Goal: Task Accomplishment & Management: Use online tool/utility

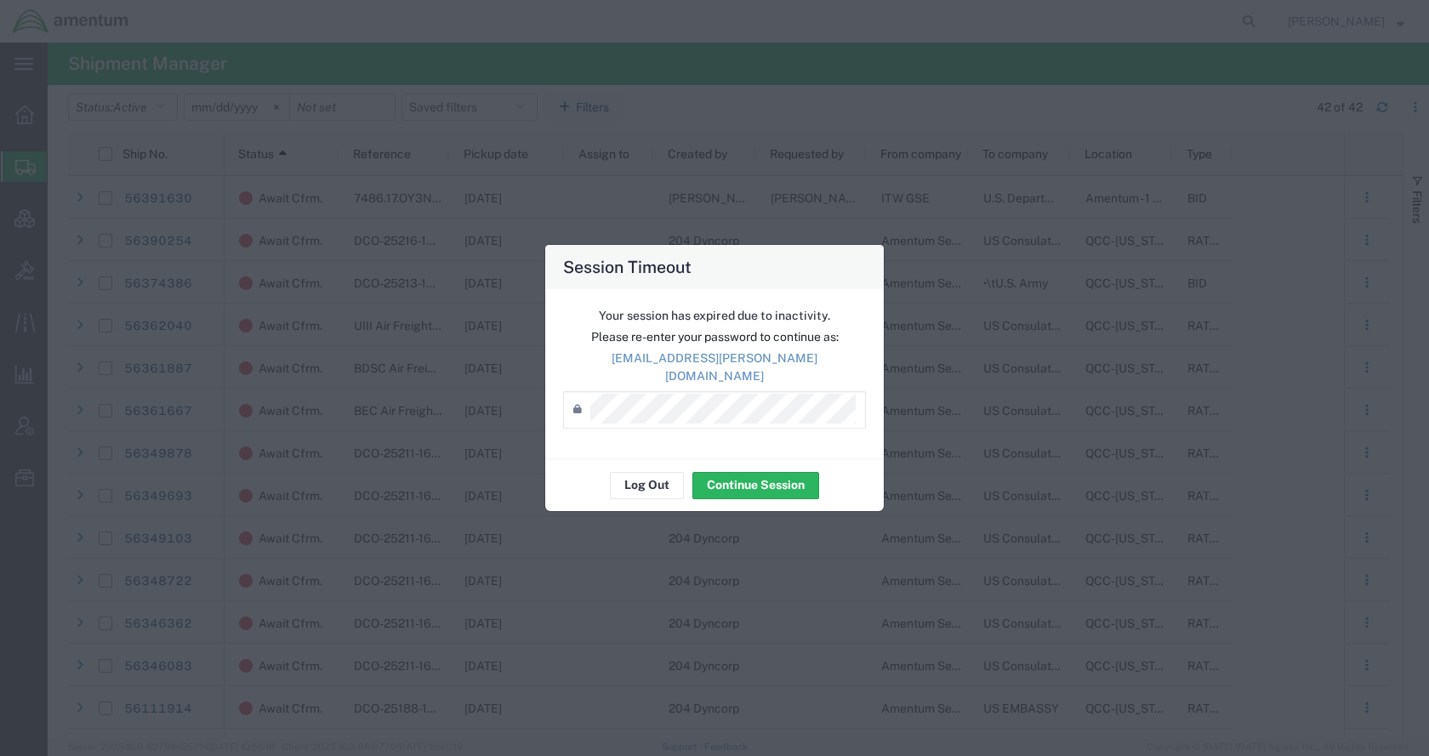
click at [653, 478] on button "Log Out" at bounding box center [647, 485] width 74 height 27
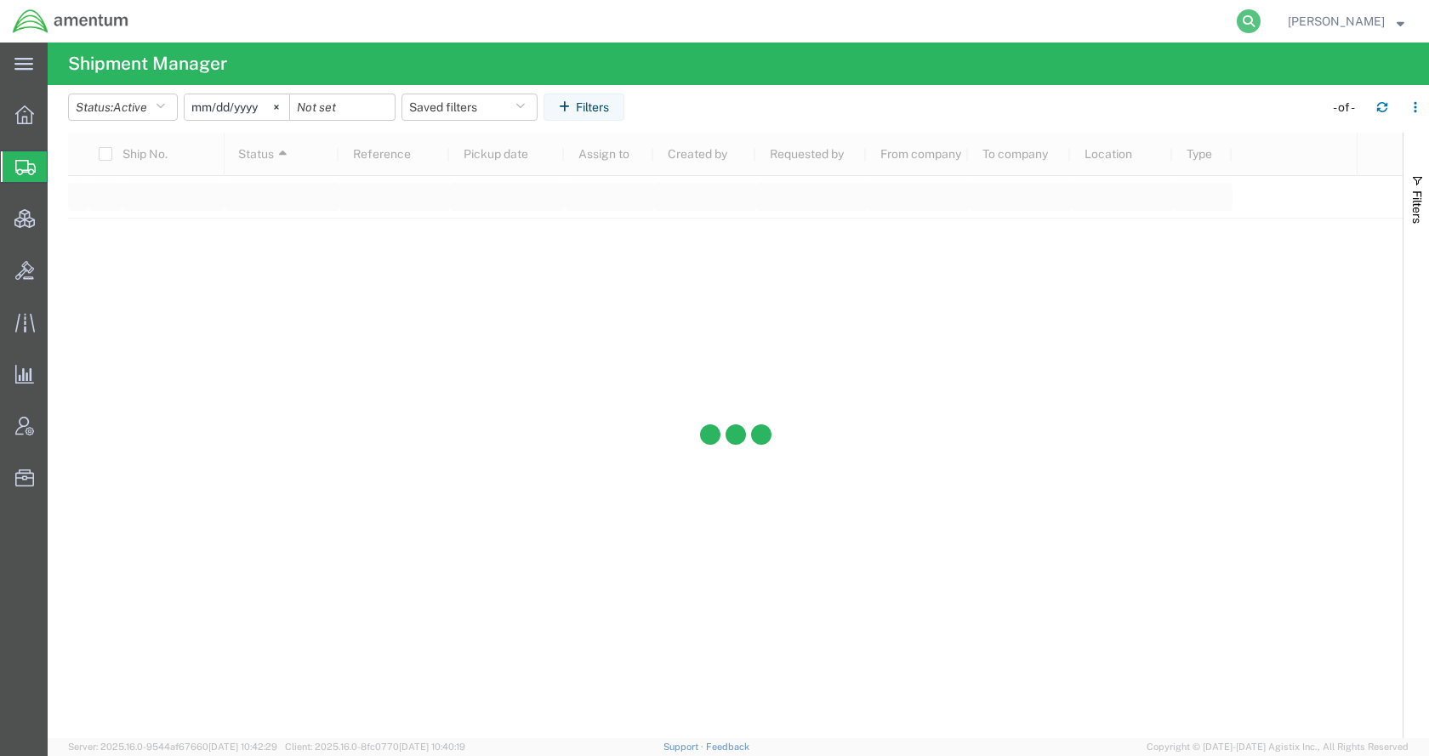
click at [1260, 16] on icon at bounding box center [1249, 21] width 24 height 24
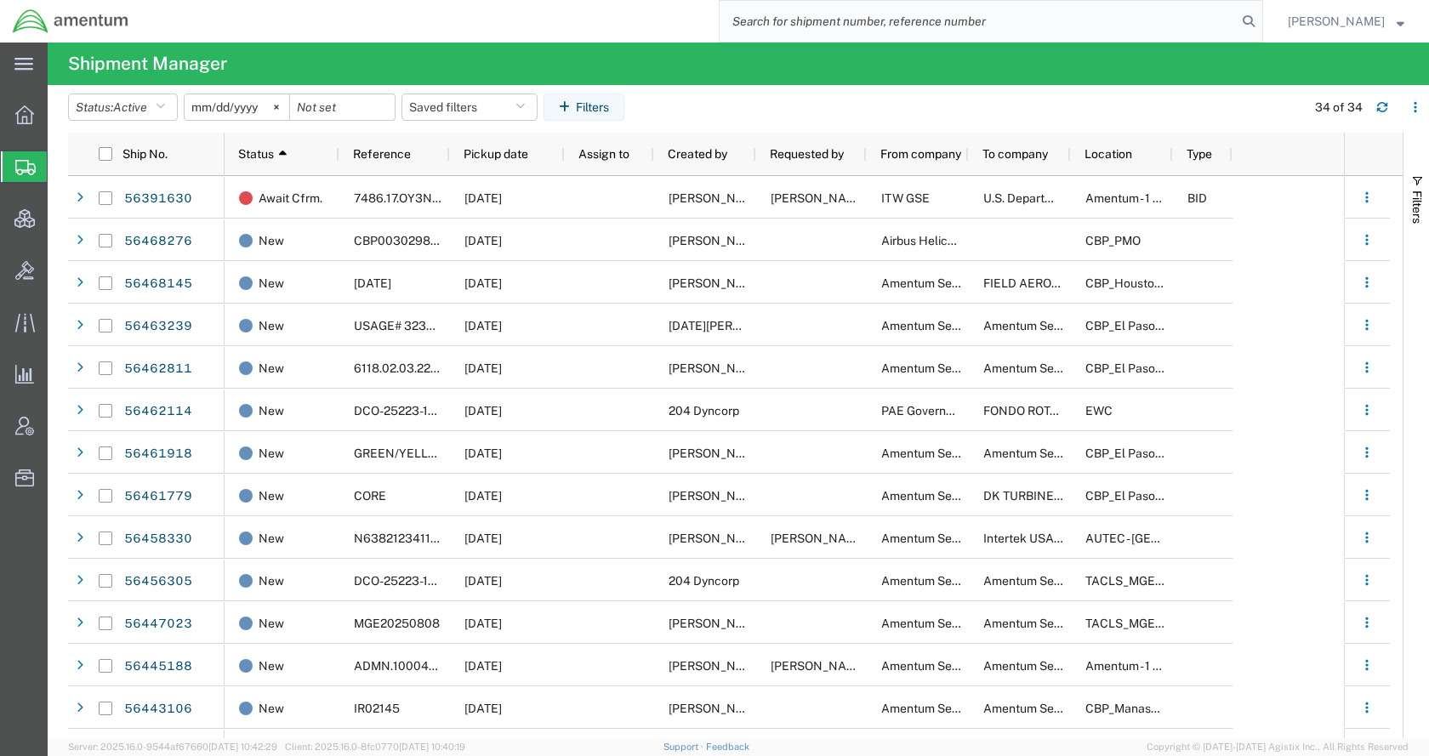
paste input "DCI-25223-199233"
click at [1260, 15] on icon at bounding box center [1249, 21] width 24 height 24
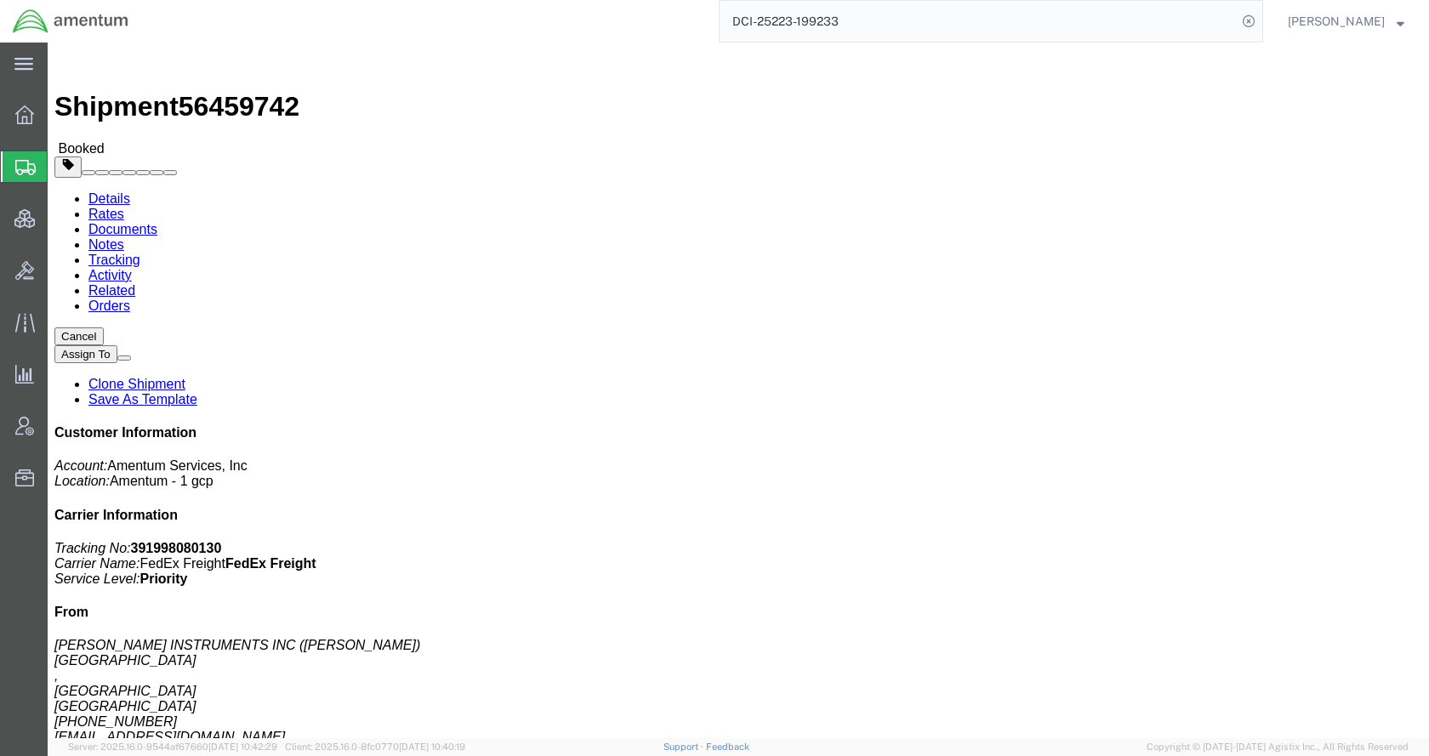
click link "Schedule pickup request"
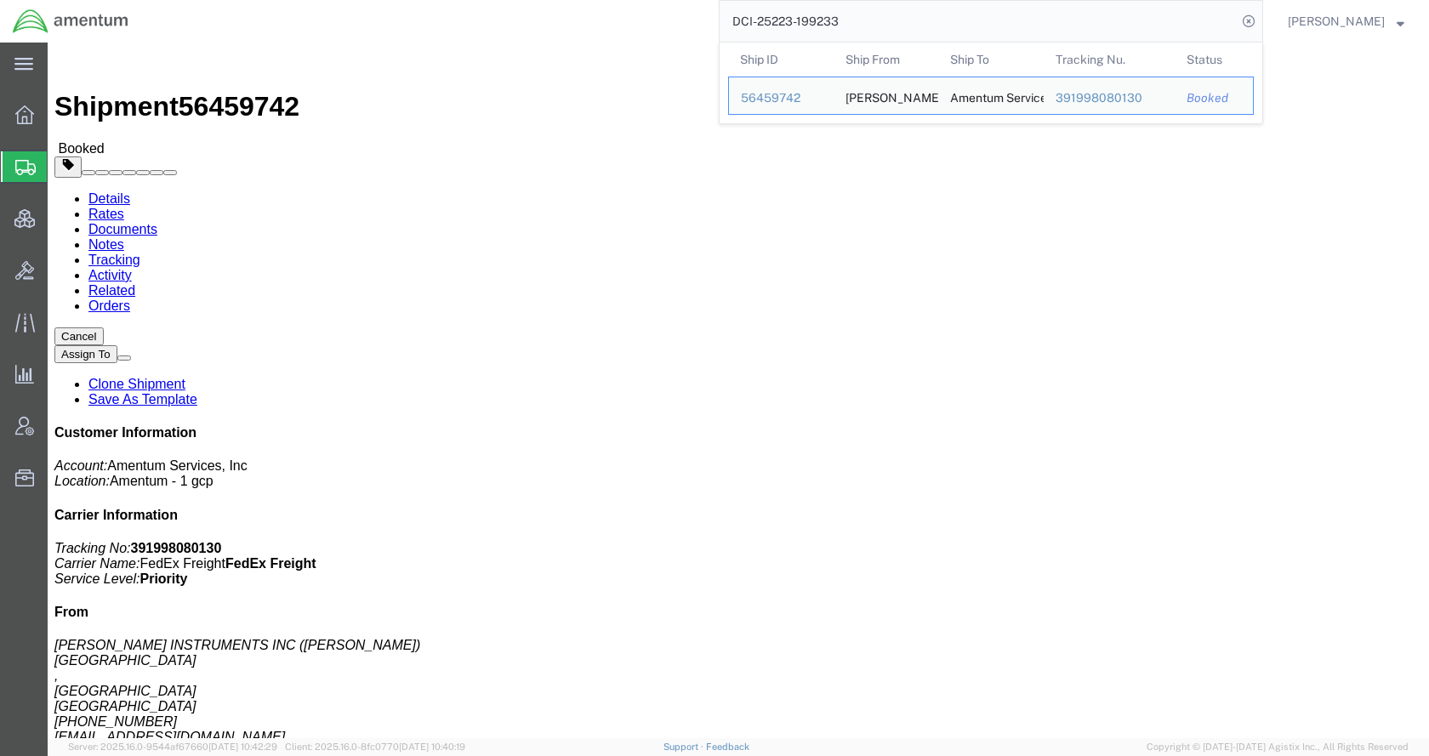
drag, startPoint x: 839, startPoint y: 27, endPoint x: 719, endPoint y: 28, distance: 119.9
click at [719, 28] on div "DCI-25223-199233 Ship ID Ship From Ship To Tracking Nu. Status Ship ID 56459742…" at bounding box center [702, 21] width 1122 height 43
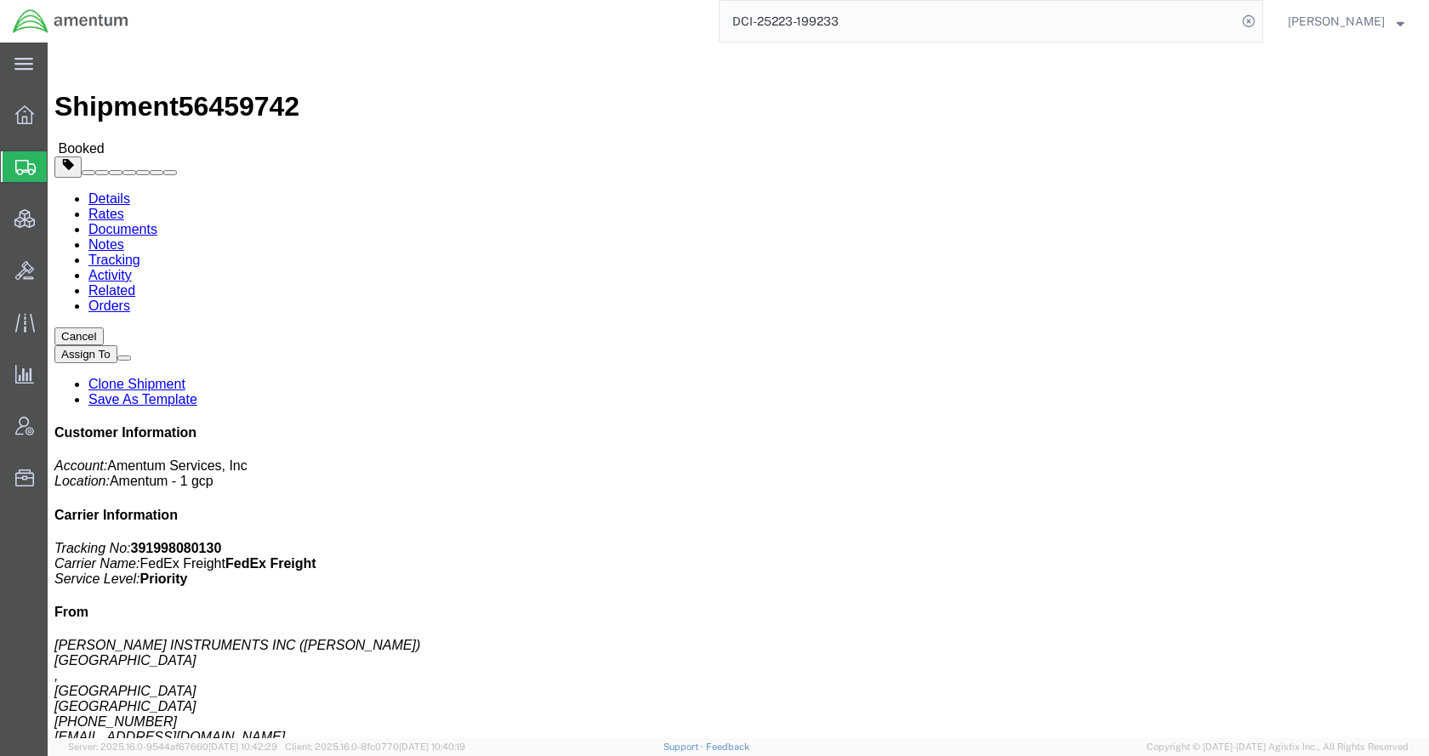
paste input "56458780"
type input "56458780"
click at [1260, 19] on icon at bounding box center [1249, 21] width 24 height 24
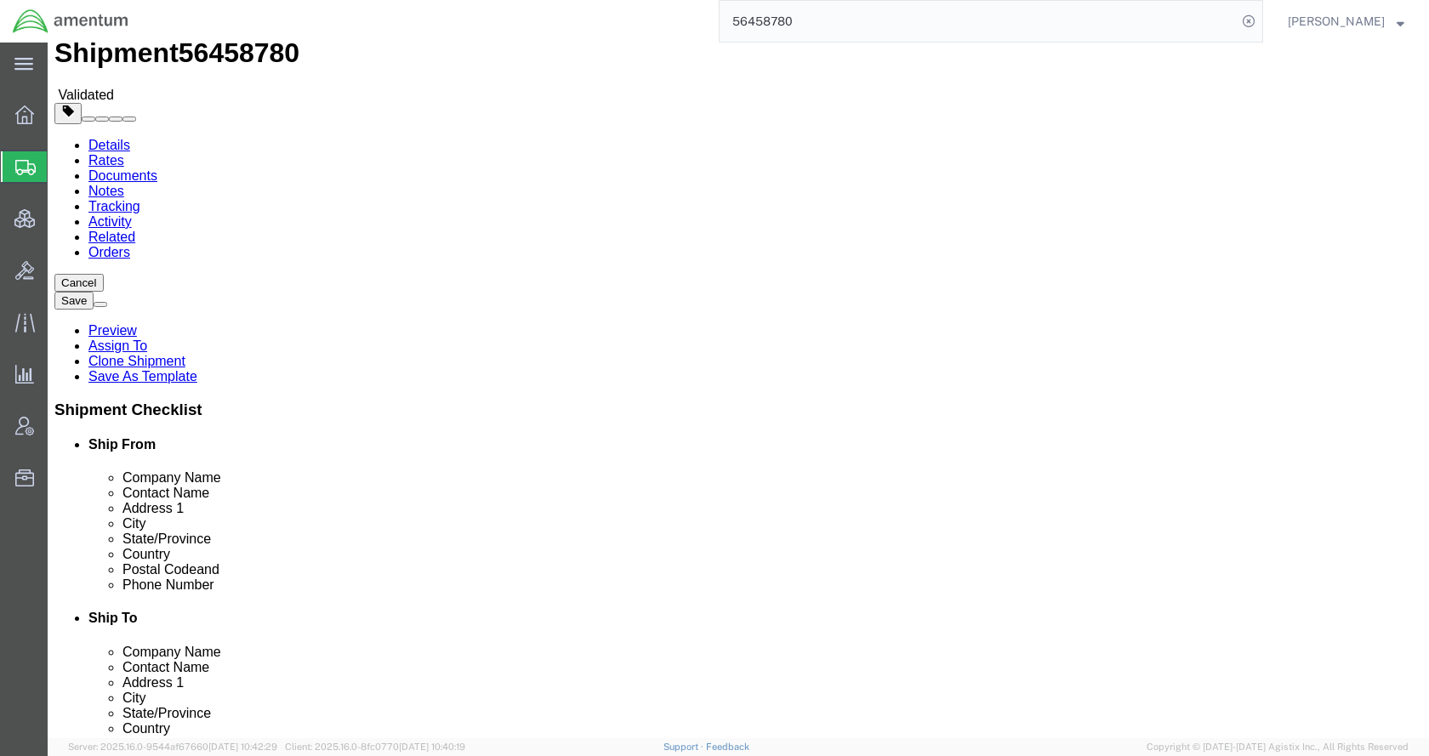
select select "49945"
select select
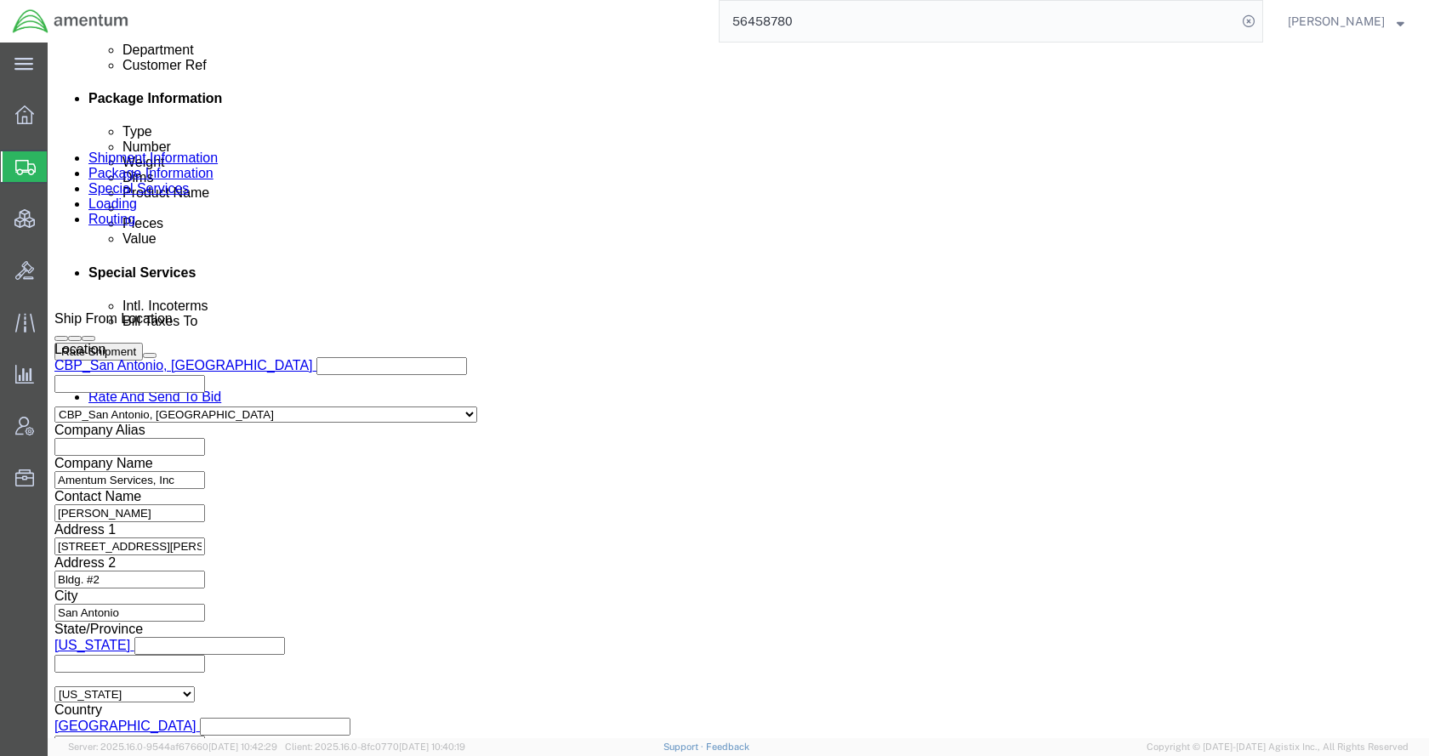
scroll to position [935, 0]
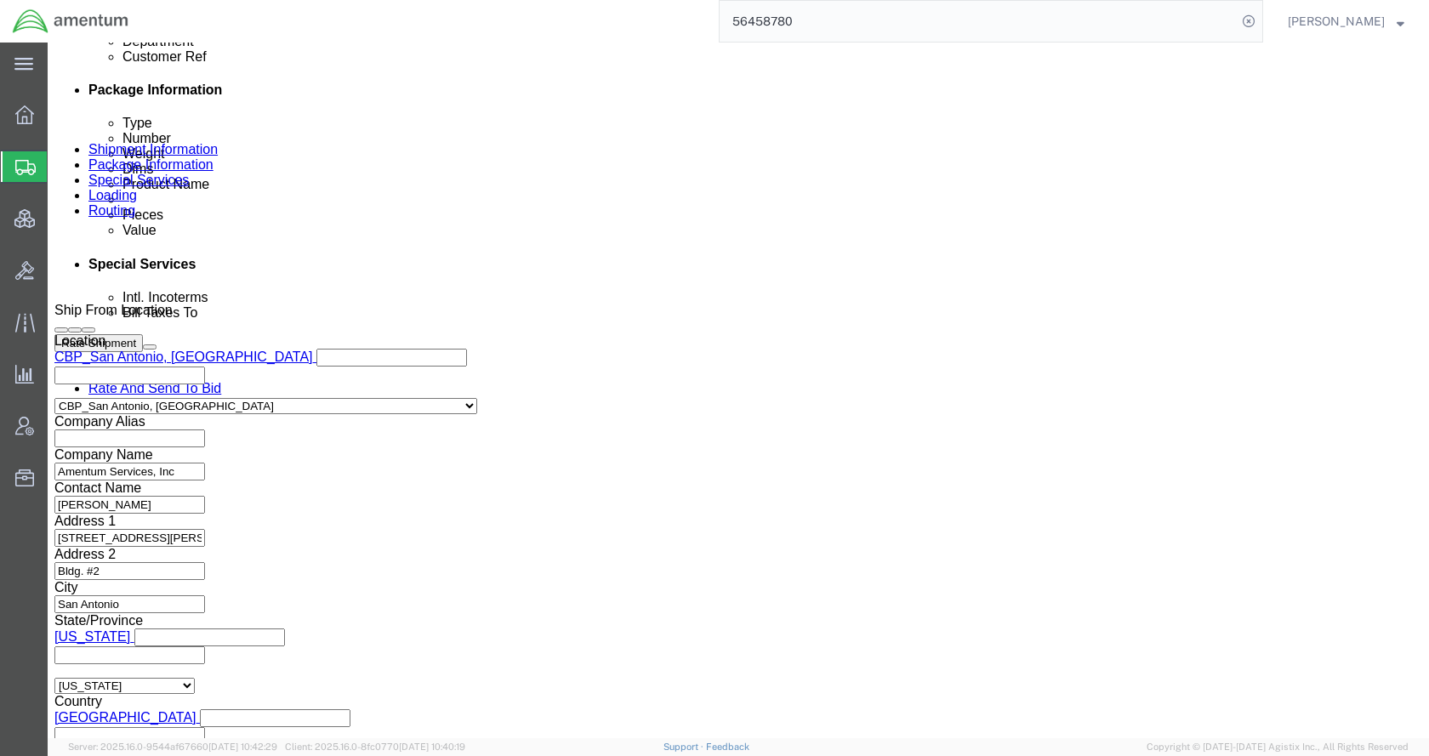
click div "Aug 12 2025 9:22 AM"
click button "Apply"
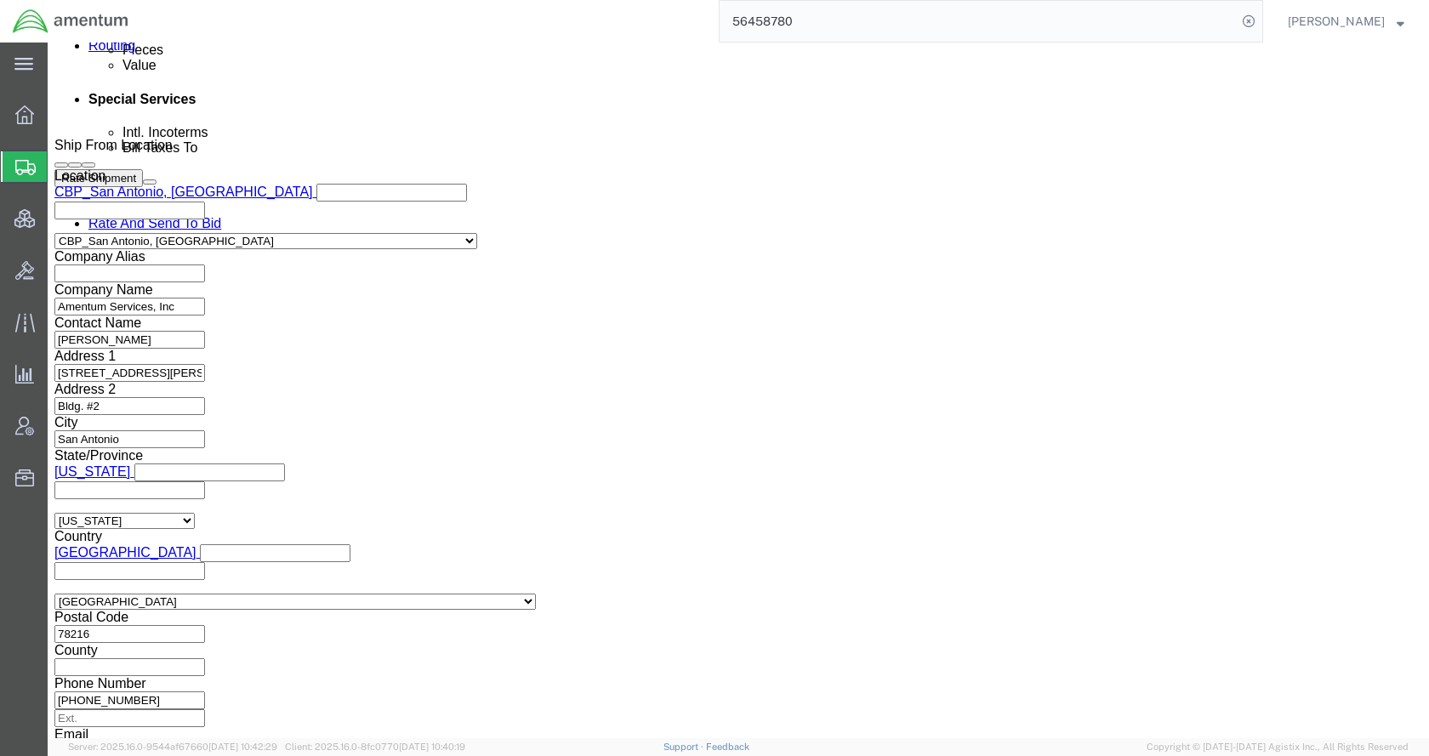
scroll to position [1102, 0]
click icon
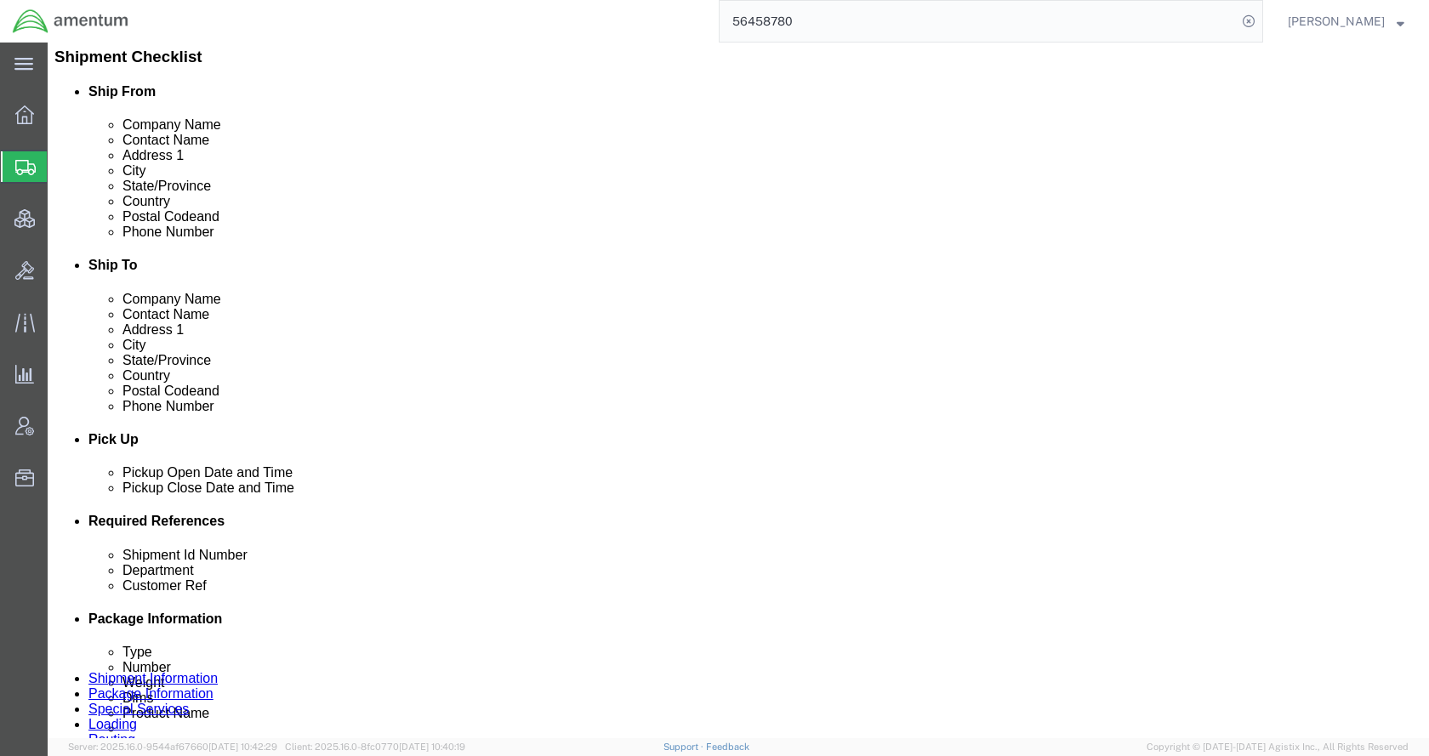
scroll to position [415, 0]
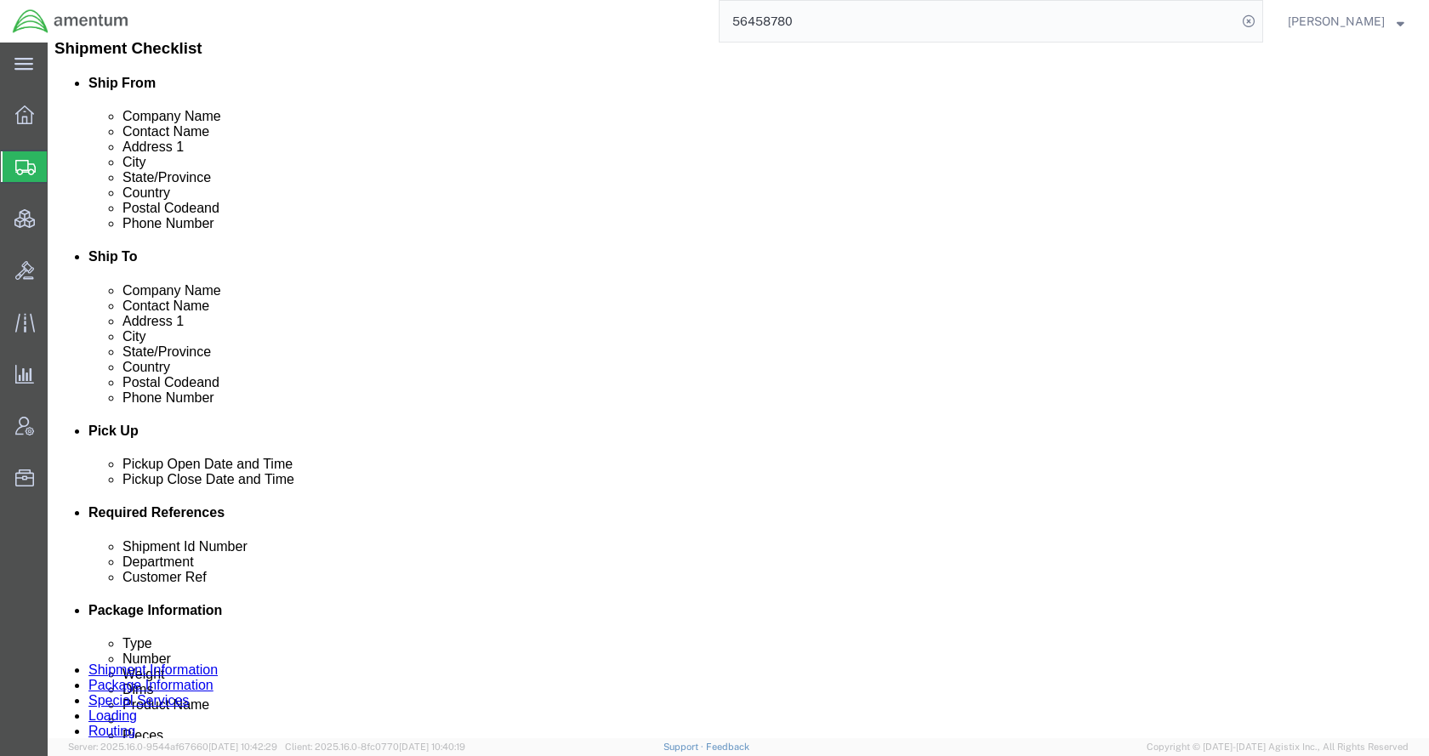
click icon
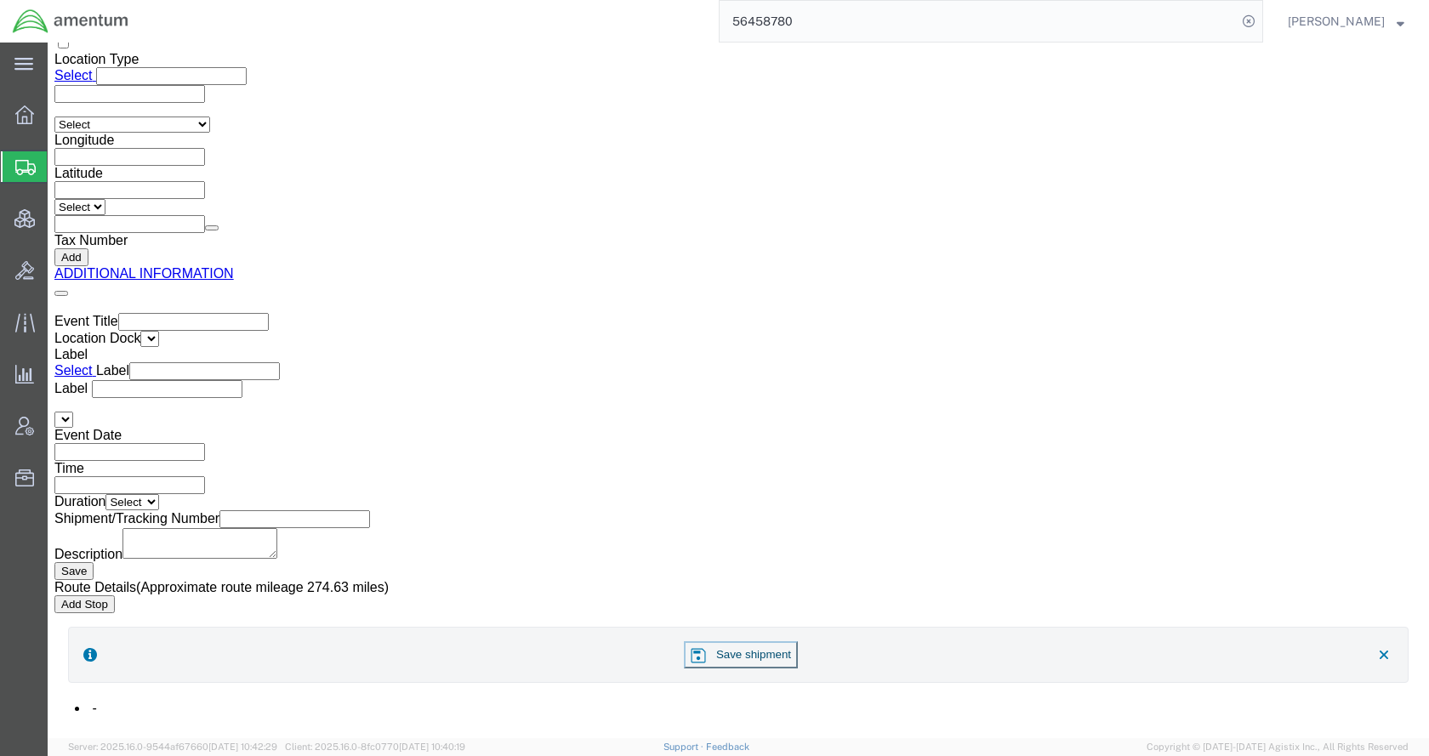
scroll to position [2367, 0]
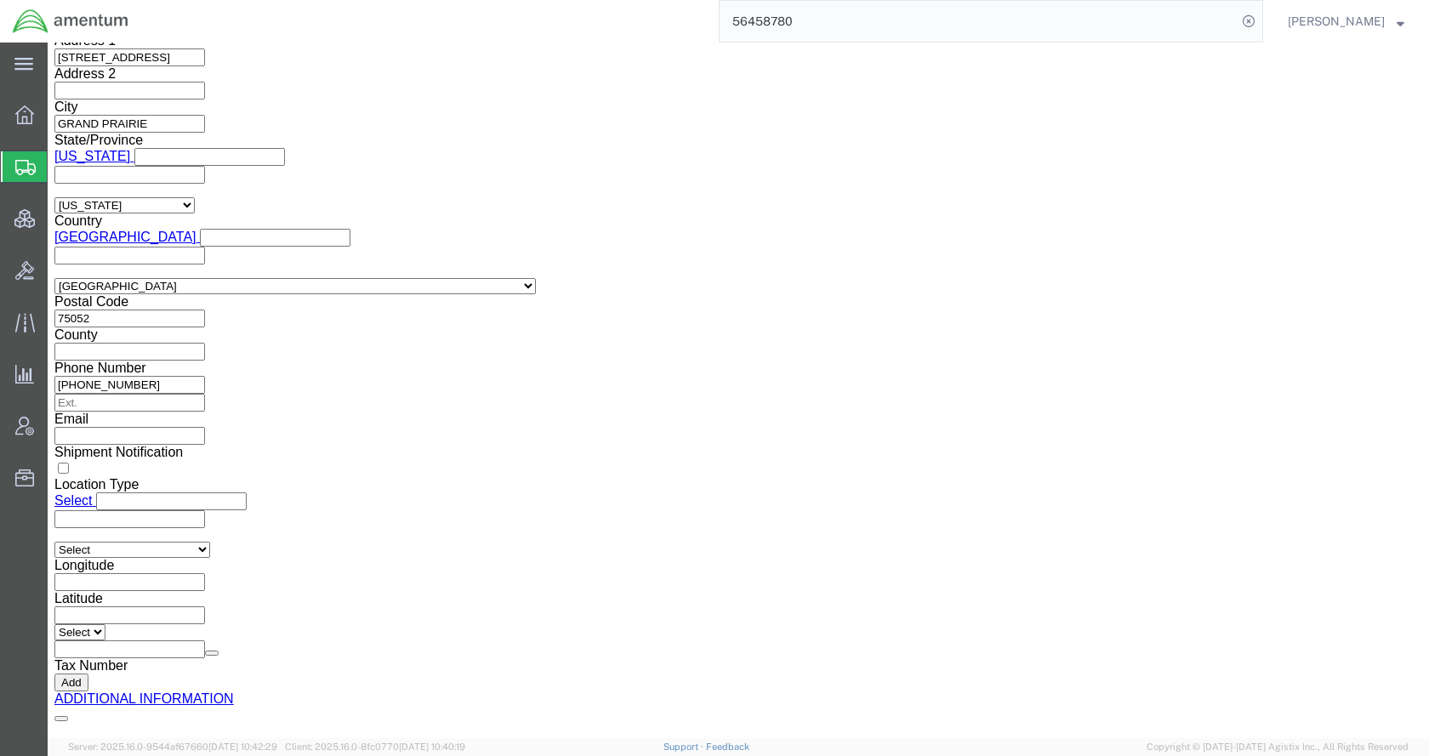
drag, startPoint x: 458, startPoint y: 242, endPoint x: 452, endPoint y: 247, distance: 9.0
click select "links and phone number to carriers to schedule a pickup instructions for US imp…"
select select "109858247"
click select "links and phone number to carriers to schedule a pickup instructions for US imp…"
click button "Add"
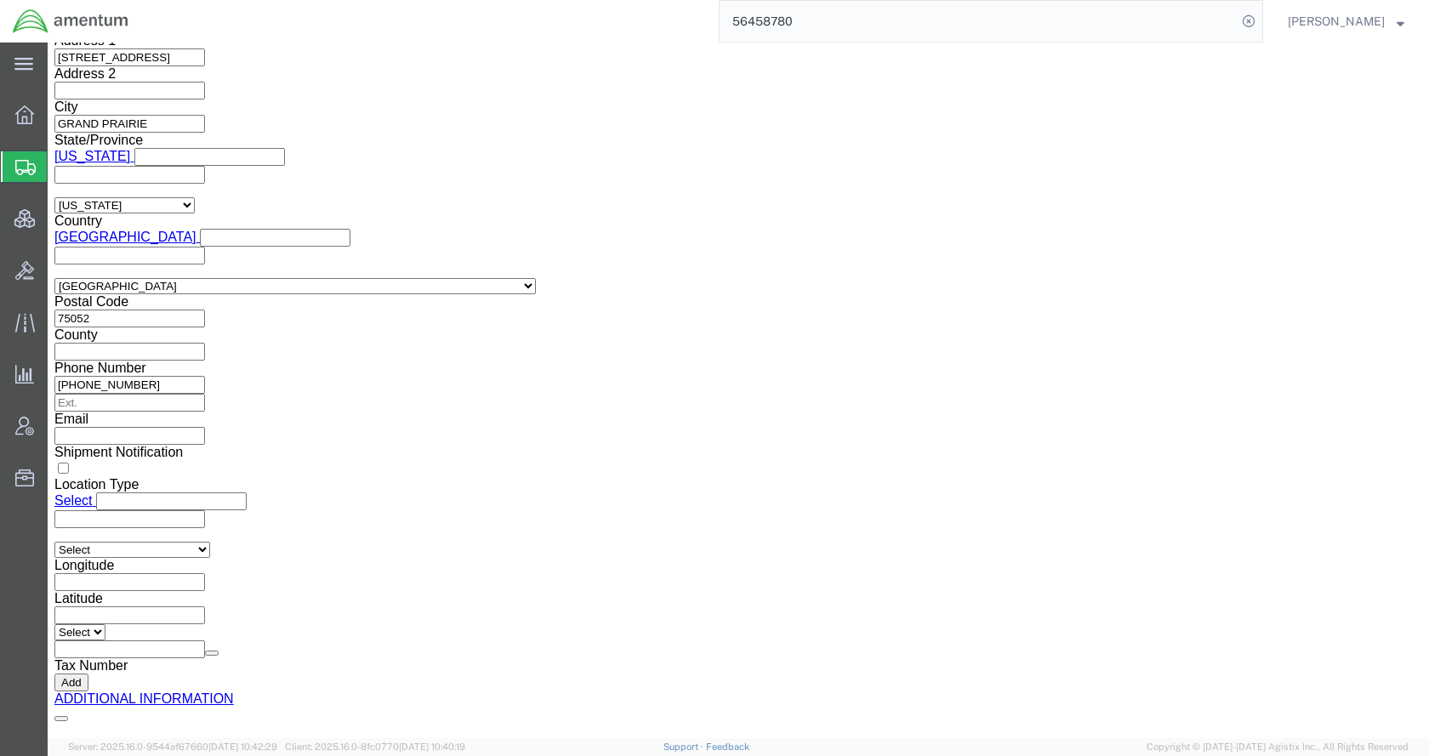
click link "Send To Bid"
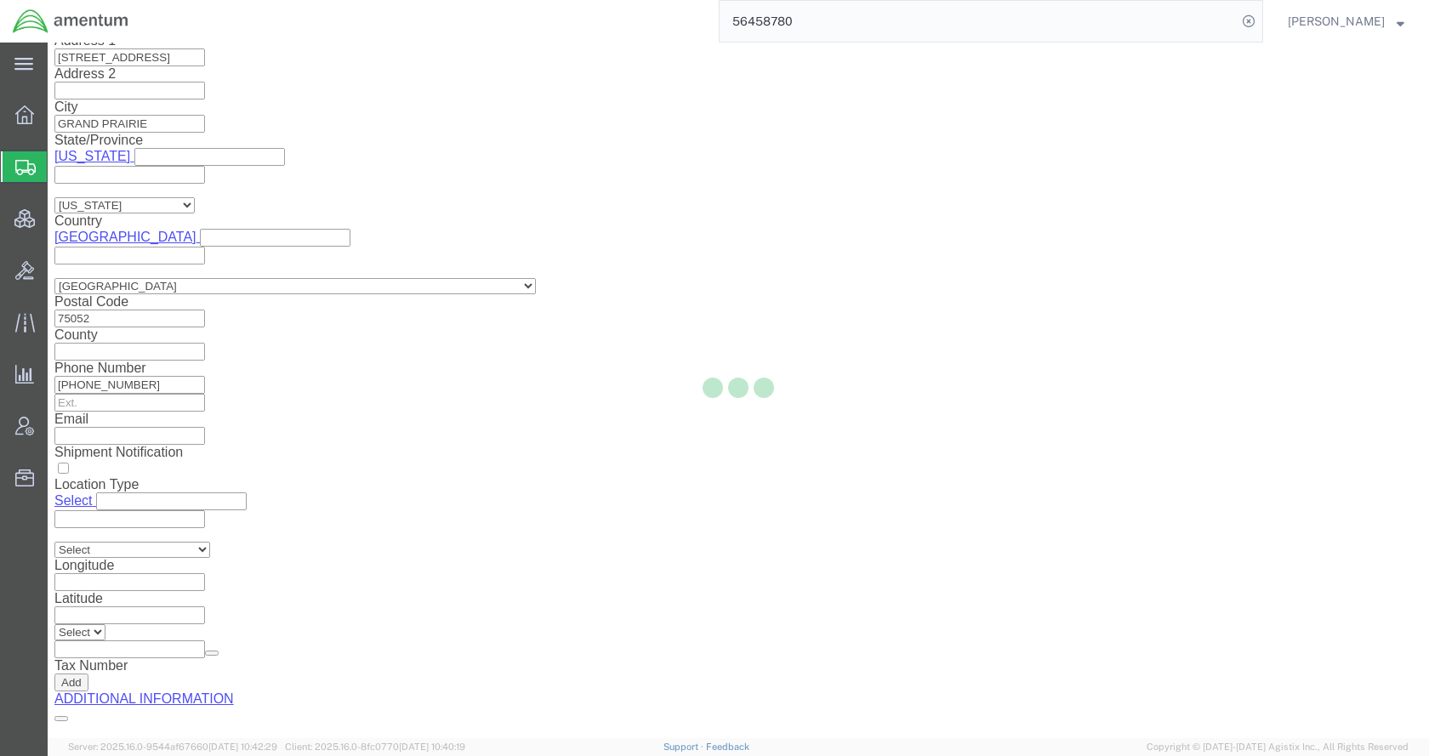
select select "TL"
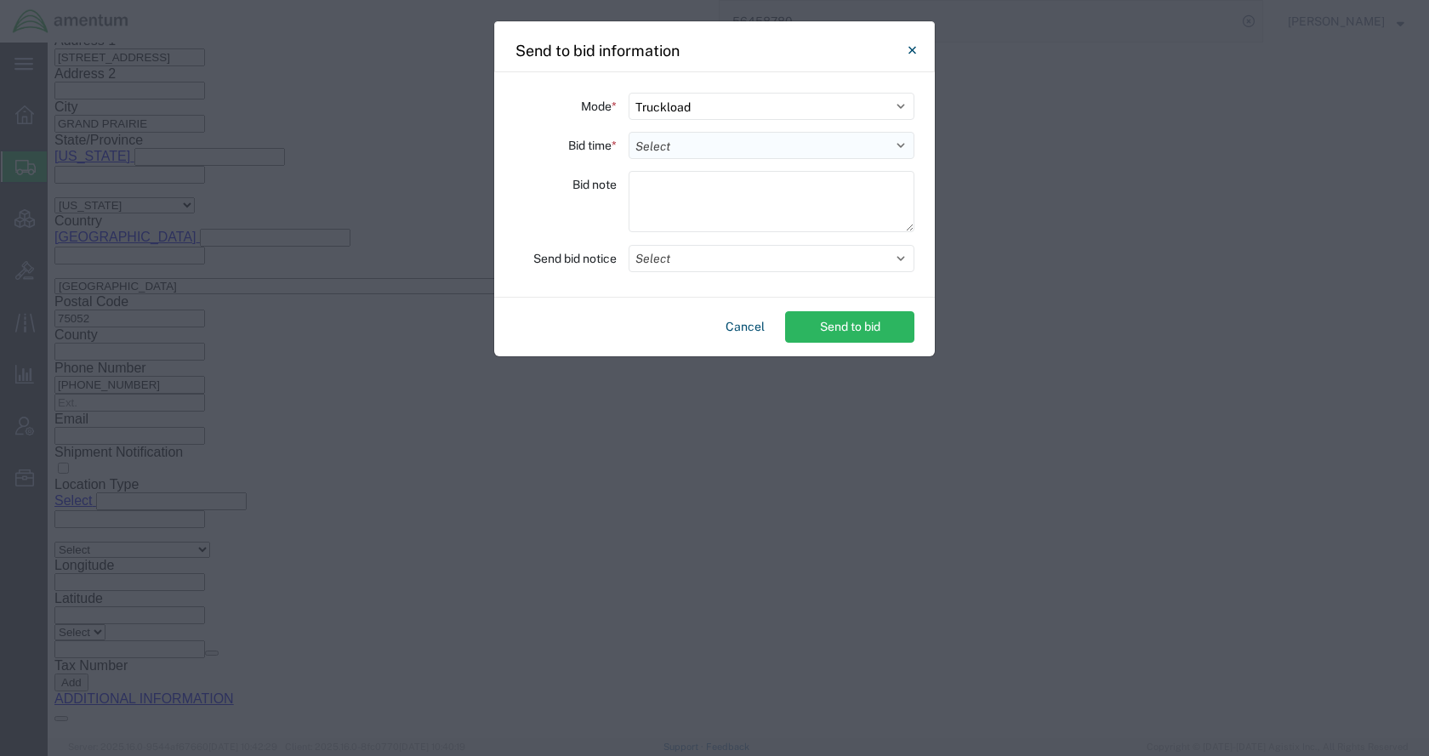
click at [696, 151] on select "Select 30 Min (Rush) 1 Hour (Rush) 2 Hours (Rush) 4 Hours (Rush) 8 Hours (Rush)…" at bounding box center [771, 145] width 286 height 27
select select "24"
click at [628, 132] on select "Select 30 Min (Rush) 1 Hour (Rush) 2 Hours (Rush) 4 Hours (Rush) 8 Hours (Rush)…" at bounding box center [771, 145] width 286 height 27
click at [695, 251] on button "Select" at bounding box center [771, 258] width 286 height 27
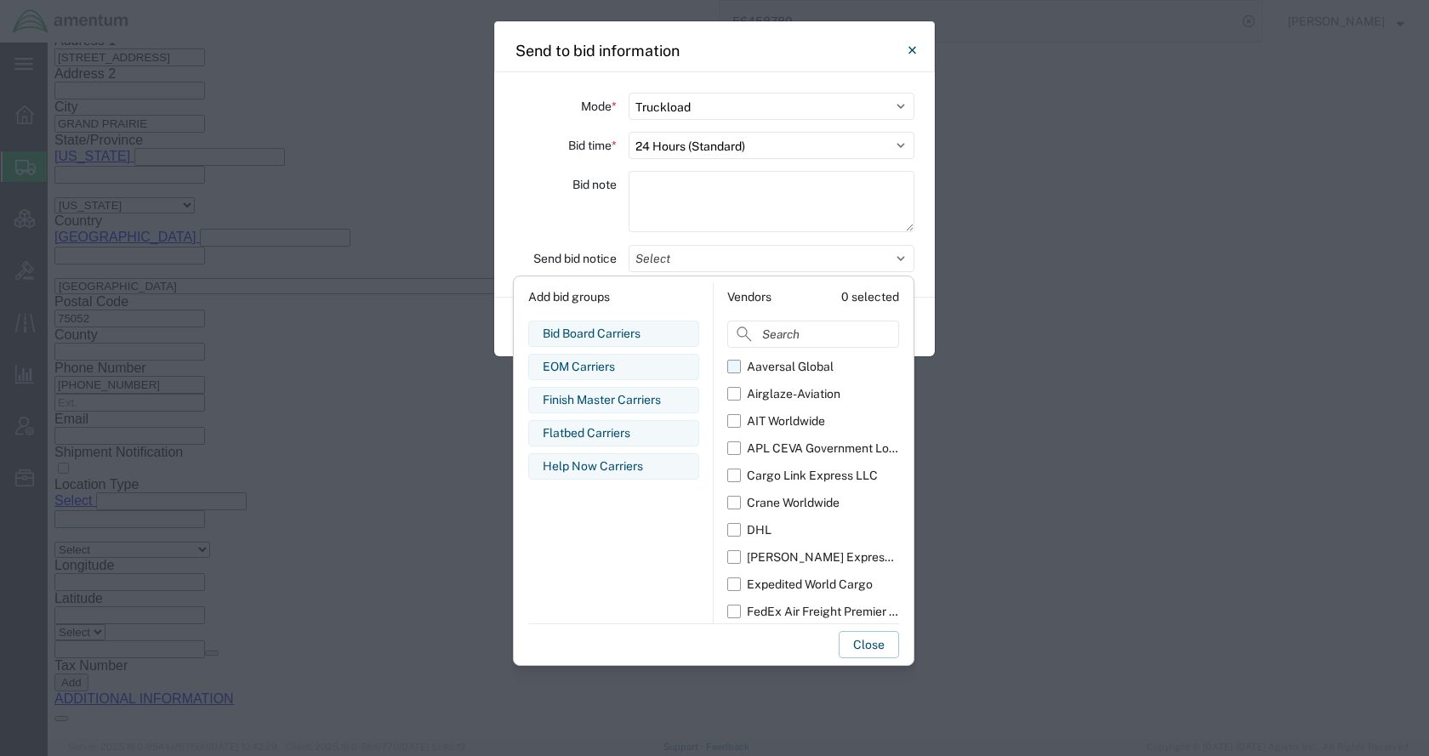
click at [766, 370] on div "Aaversal Global" at bounding box center [790, 367] width 87 height 18
click at [0, 0] on input "Aaversal Global" at bounding box center [0, 0] width 0 height 0
click at [771, 385] on div "Airglaze-Aviation" at bounding box center [794, 394] width 94 height 18
click at [0, 0] on input "Airglaze-Aviation" at bounding box center [0, 0] width 0 height 0
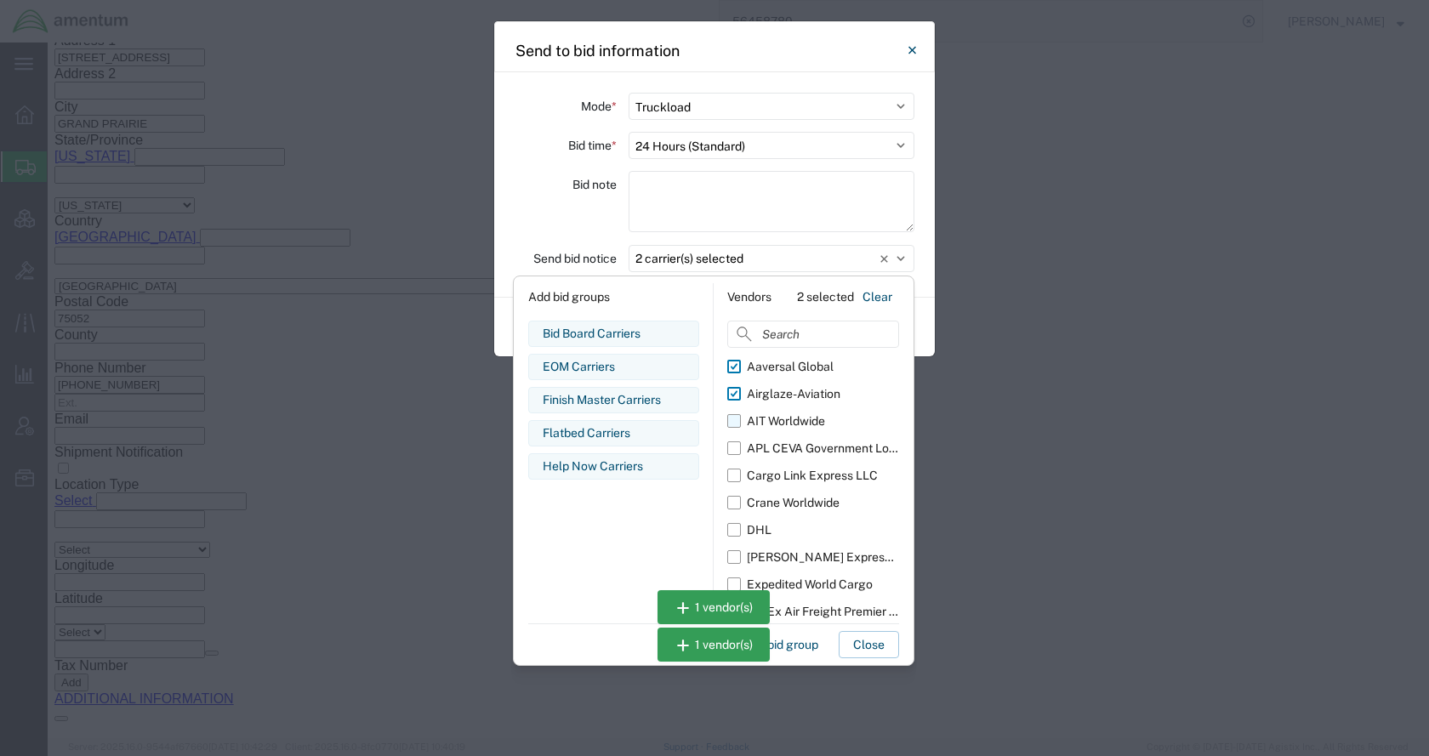
click at [779, 415] on div "AIT Worldwide" at bounding box center [786, 421] width 78 height 18
click at [0, 0] on input "AIT Worldwide" at bounding box center [0, 0] width 0 height 0
click at [788, 445] on div "APL CEVA Government Logistics" at bounding box center [823, 449] width 152 height 18
click at [0, 0] on input "APL CEVA Government Logistics" at bounding box center [0, 0] width 0 height 0
click at [791, 467] on div "Cargo Link Express LLC" at bounding box center [812, 476] width 131 height 18
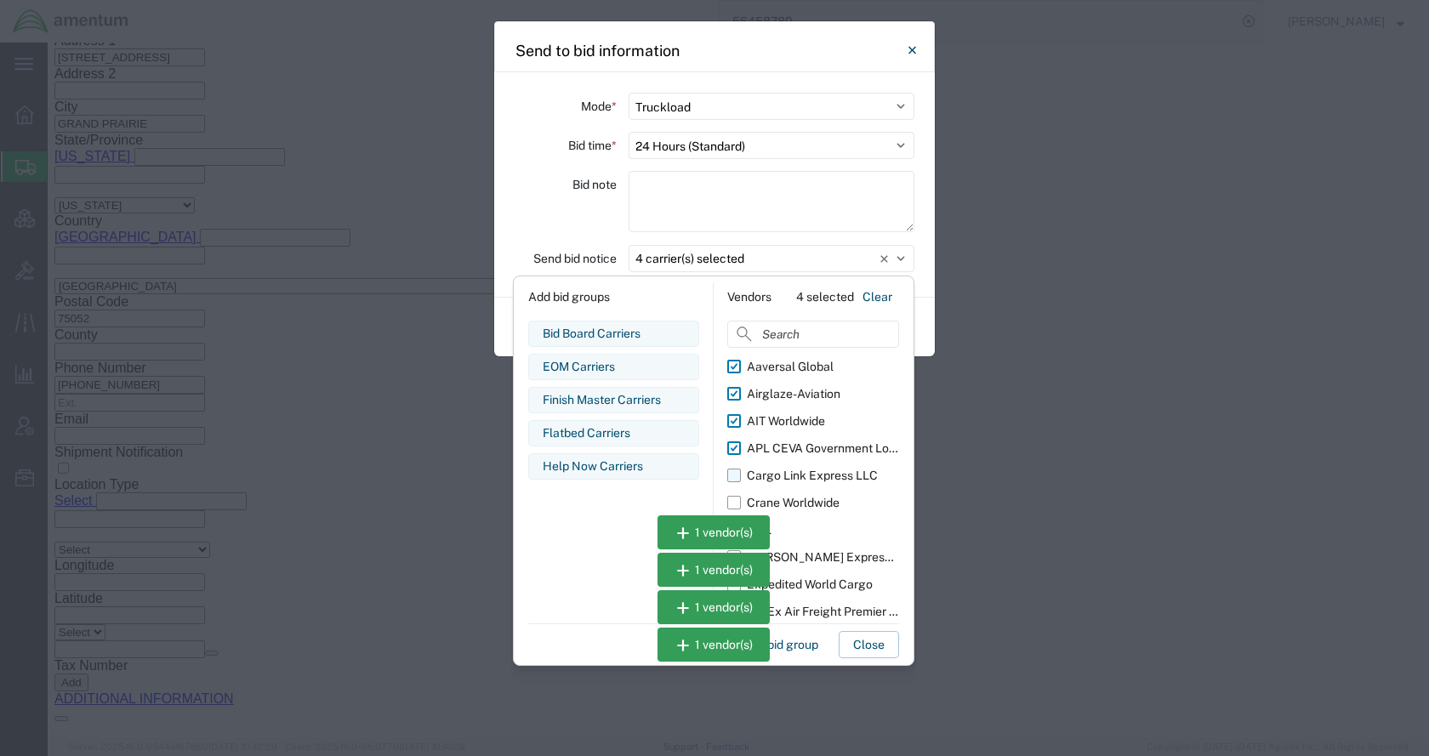
click at [0, 0] on input "Cargo Link Express LLC" at bounding box center [0, 0] width 0 height 0
click at [797, 495] on div "Crane Worldwide" at bounding box center [793, 503] width 93 height 18
click at [0, 0] on input "Crane Worldwide" at bounding box center [0, 0] width 0 height 0
click at [822, 583] on div "Expedited World Cargo" at bounding box center [810, 585] width 126 height 18
click at [0, 0] on input "Expedited World Cargo" at bounding box center [0, 0] width 0 height 0
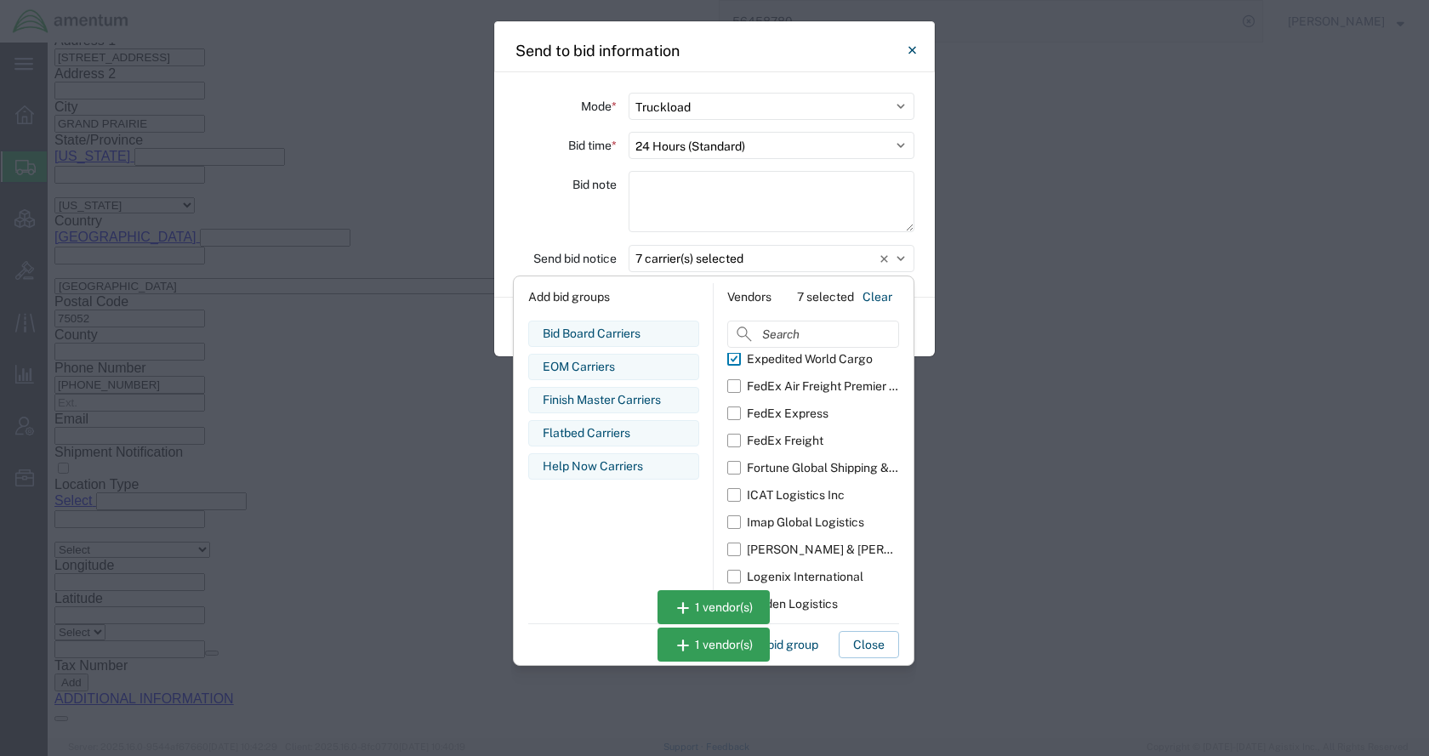
scroll to position [255, 0]
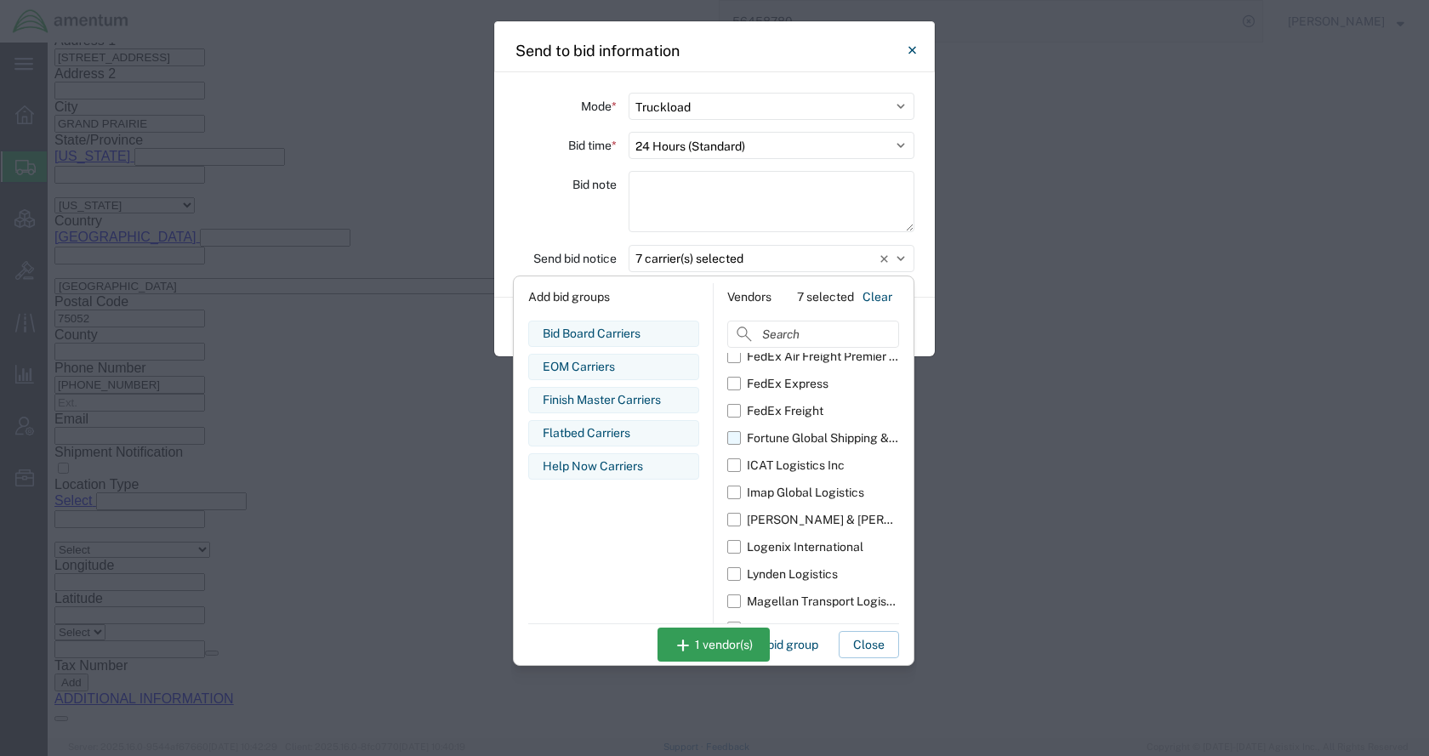
click at [798, 435] on div "Fortune Global Shipping & Logistics Limited" at bounding box center [823, 438] width 152 height 18
click at [0, 0] on input "Fortune Global Shipping & Logistics Limited" at bounding box center [0, 0] width 0 height 0
click at [799, 462] on div "ICAT Logistics Inc" at bounding box center [796, 466] width 98 height 18
click at [0, 0] on input "ICAT Logistics Inc" at bounding box center [0, 0] width 0 height 0
drag, startPoint x: 799, startPoint y: 488, endPoint x: 799, endPoint y: 502, distance: 13.6
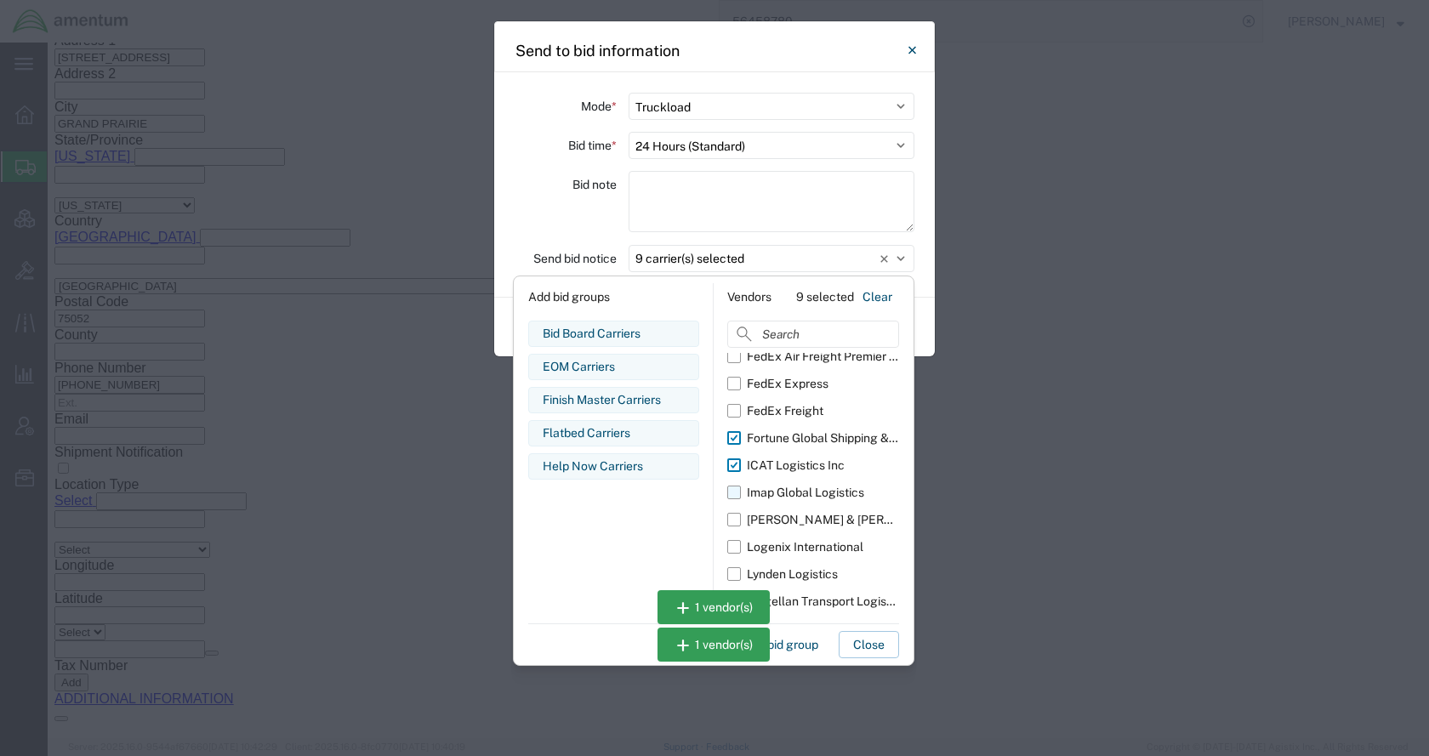
click at [799, 489] on div "Imap Global Logistics" at bounding box center [805, 493] width 117 height 18
click at [0, 0] on input "Imap Global Logistics" at bounding box center [0, 0] width 0 height 0
drag, startPoint x: 799, startPoint y: 515, endPoint x: 809, endPoint y: 545, distance: 31.5
click at [799, 517] on div "Kuehne & Nagel" at bounding box center [823, 520] width 152 height 18
click at [0, 0] on input "Kuehne & Nagel" at bounding box center [0, 0] width 0 height 0
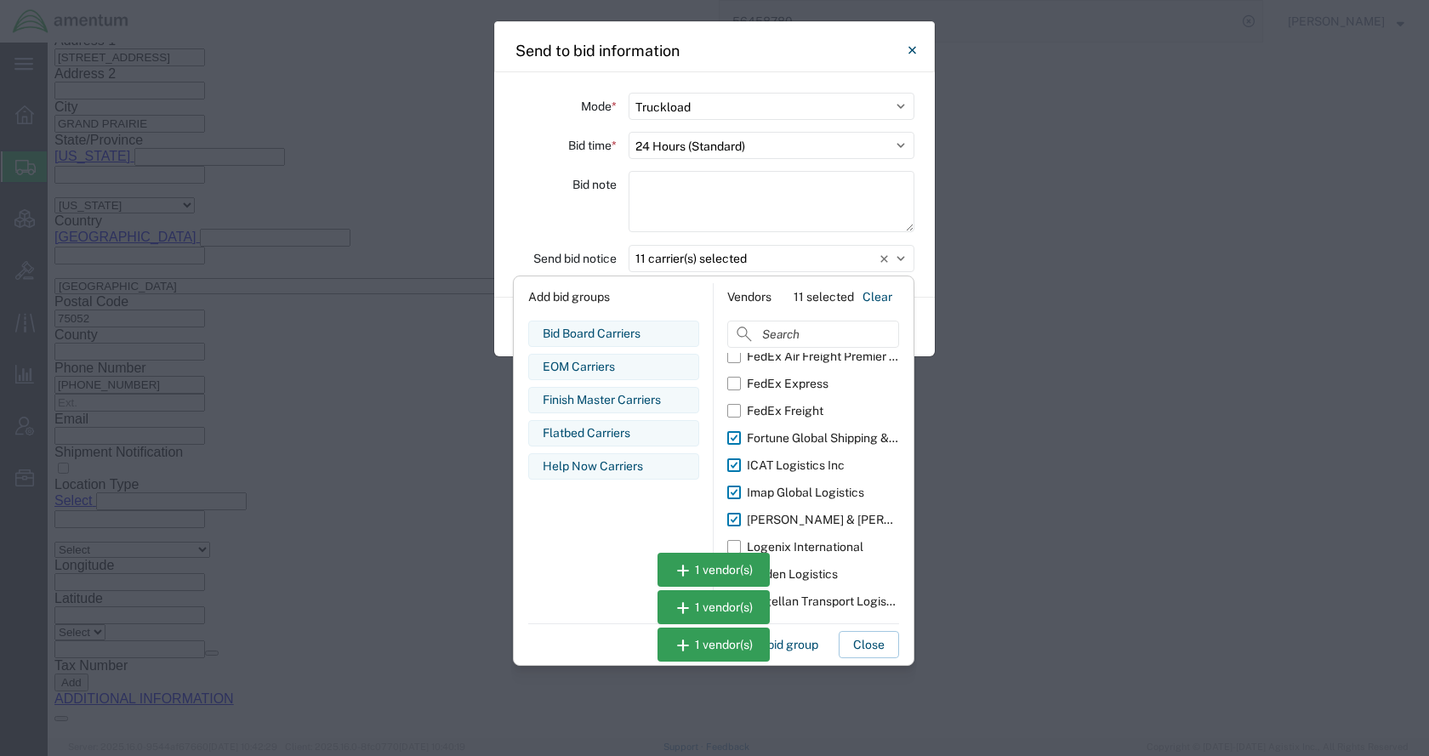
drag, startPoint x: 810, startPoint y: 549, endPoint x: 812, endPoint y: 568, distance: 19.7
click at [810, 549] on div "Logenix International" at bounding box center [805, 547] width 117 height 18
click at [0, 0] on input "Logenix International" at bounding box center [0, 0] width 0 height 0
click at [813, 572] on div "Lynden Logistics" at bounding box center [792, 575] width 91 height 18
click at [0, 0] on input "Lynden Logistics" at bounding box center [0, 0] width 0 height 0
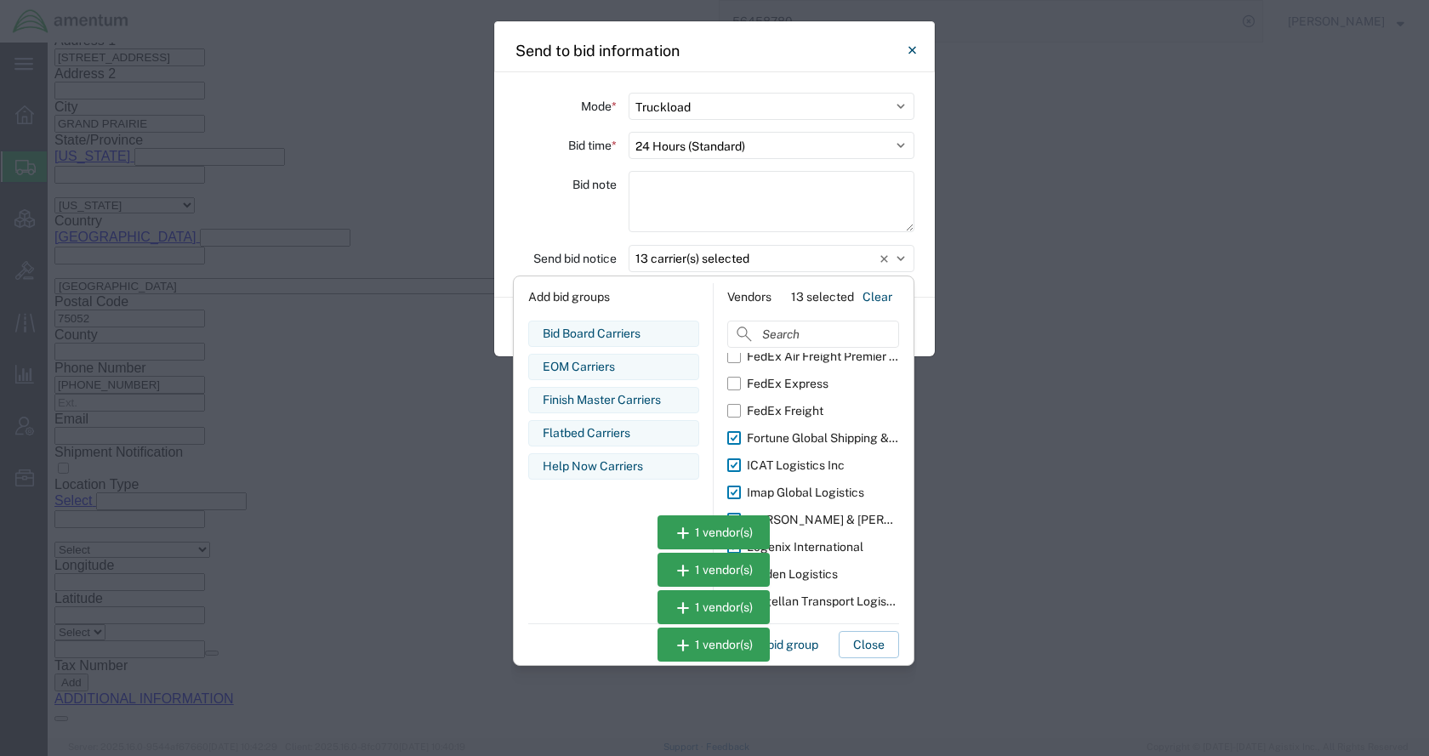
click at [819, 599] on div "Magellan Transport Logistics" at bounding box center [823, 602] width 152 height 18
click at [0, 0] on input "Magellan Transport Logistics" at bounding box center [0, 0] width 0 height 0
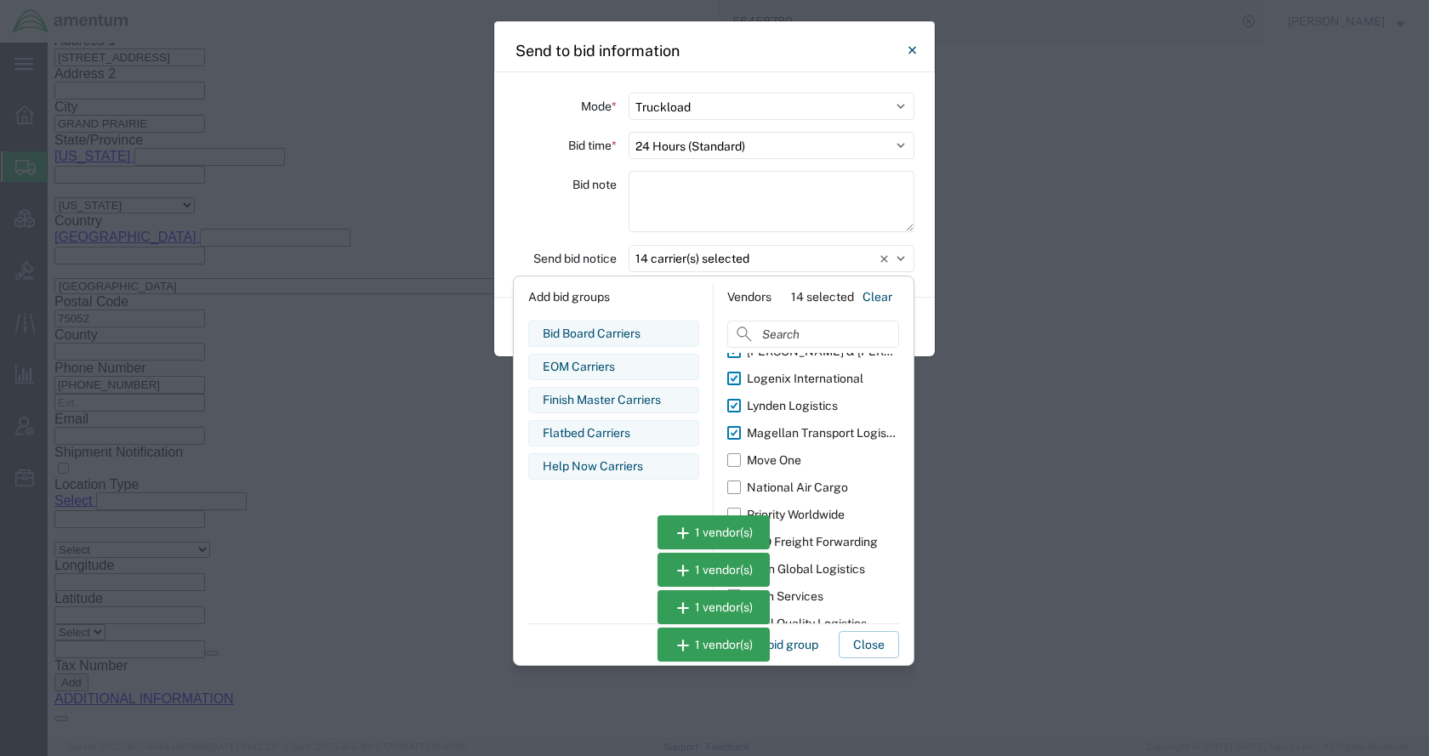
scroll to position [464, 0]
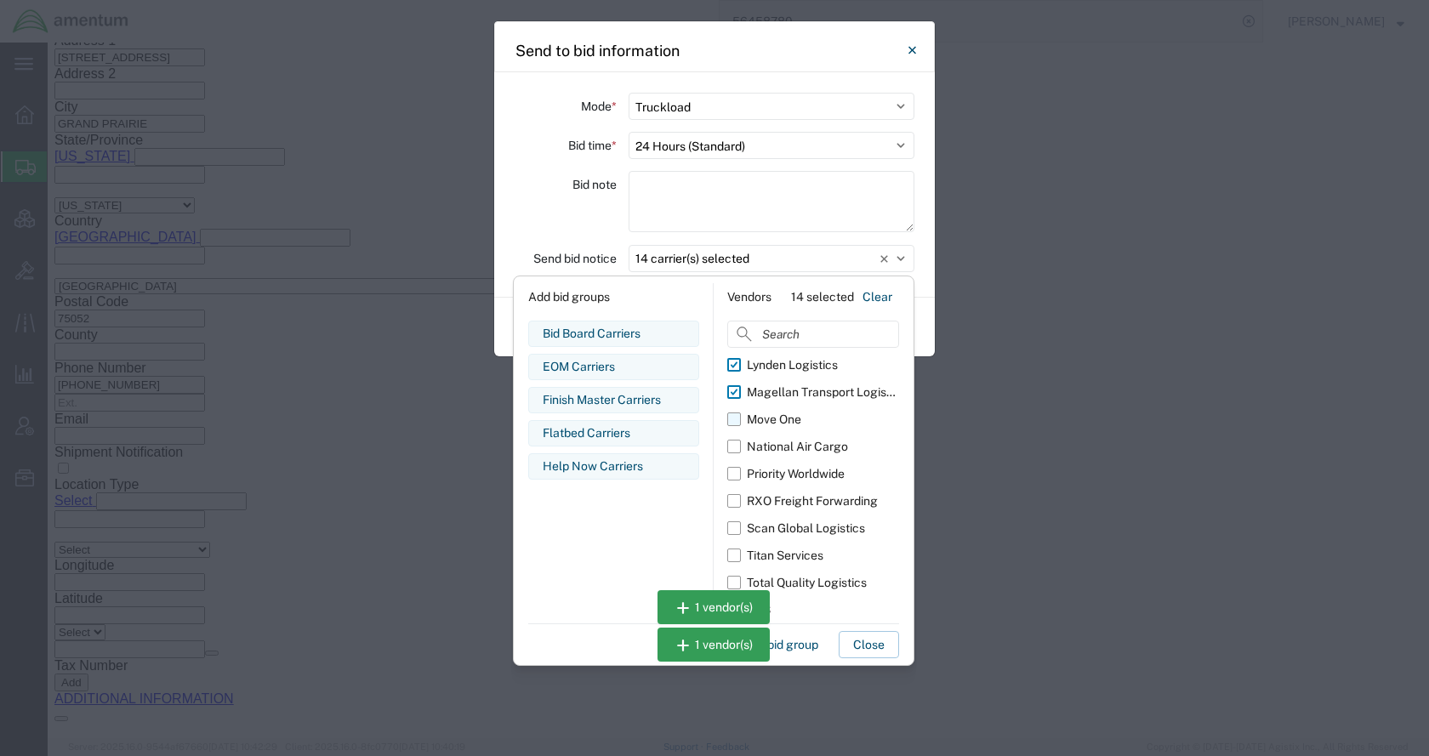
click at [782, 413] on div "Move One" at bounding box center [774, 420] width 54 height 18
click at [0, 0] on input "Move One" at bounding box center [0, 0] width 0 height 0
click at [793, 472] on div "Priority Worldwide" at bounding box center [796, 474] width 98 height 18
click at [0, 0] on input "Priority Worldwide" at bounding box center [0, 0] width 0 height 0
click at [796, 502] on div "RXO Freight Forwarding" at bounding box center [812, 501] width 131 height 18
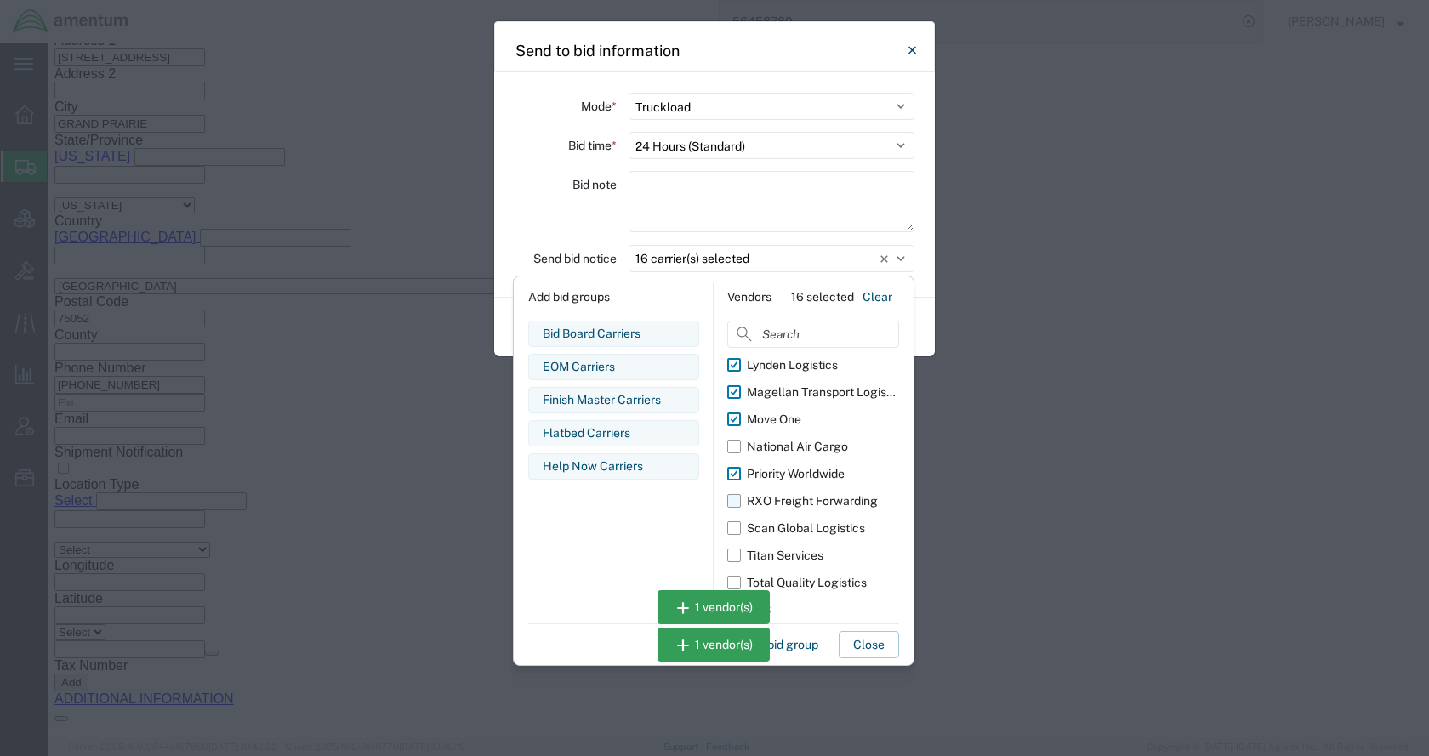
click at [0, 0] on input "RXO Freight Forwarding" at bounding box center [0, 0] width 0 height 0
click at [796, 520] on div "Scan Global Logistics" at bounding box center [806, 529] width 118 height 18
click at [0, 0] on input "Scan Global Logistics" at bounding box center [0, 0] width 0 height 0
click at [803, 547] on label "Titan Services" at bounding box center [813, 555] width 172 height 27
click at [0, 0] on input "Titan Services" at bounding box center [0, 0] width 0 height 0
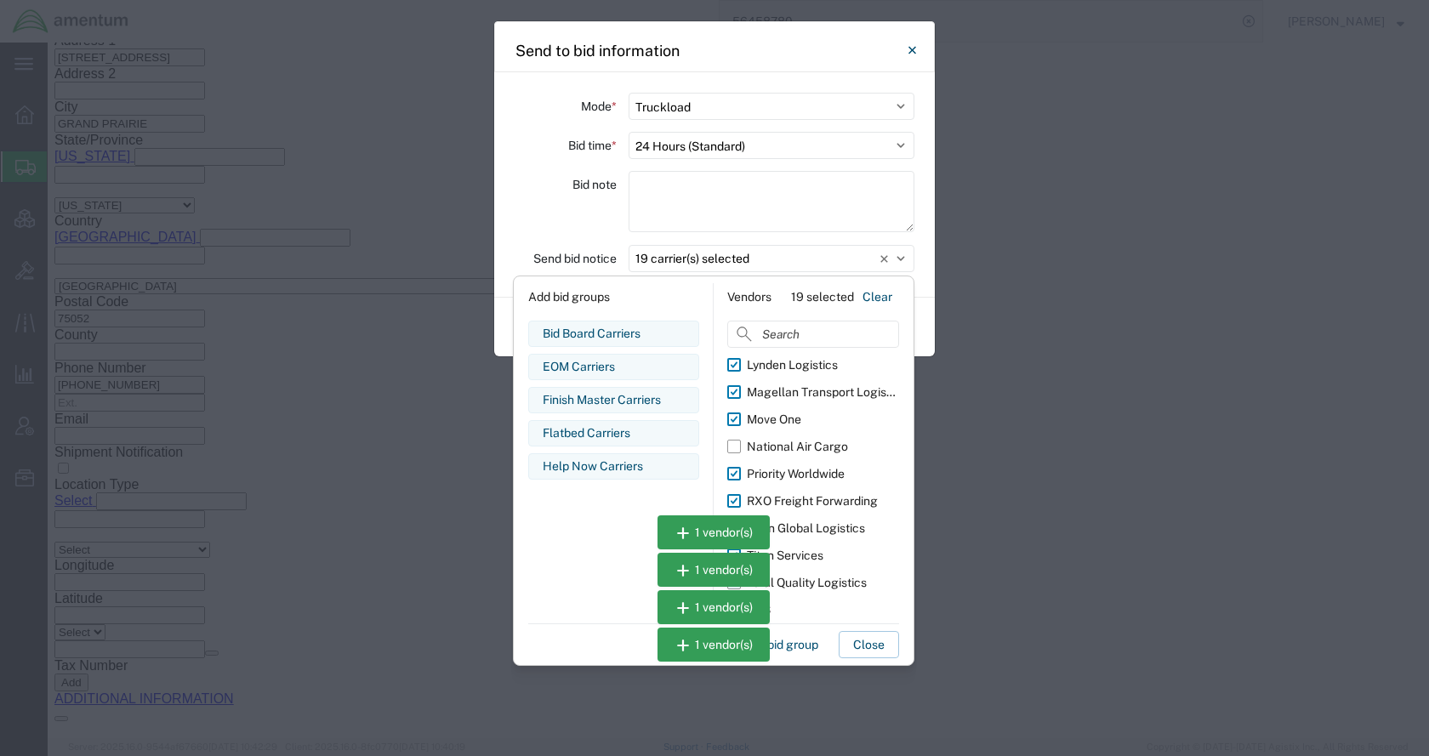
click at [812, 577] on div "Total Quality Logistics" at bounding box center [807, 583] width 120 height 18
click at [0, 0] on input "Total Quality Logistics" at bounding box center [0, 0] width 0 height 0
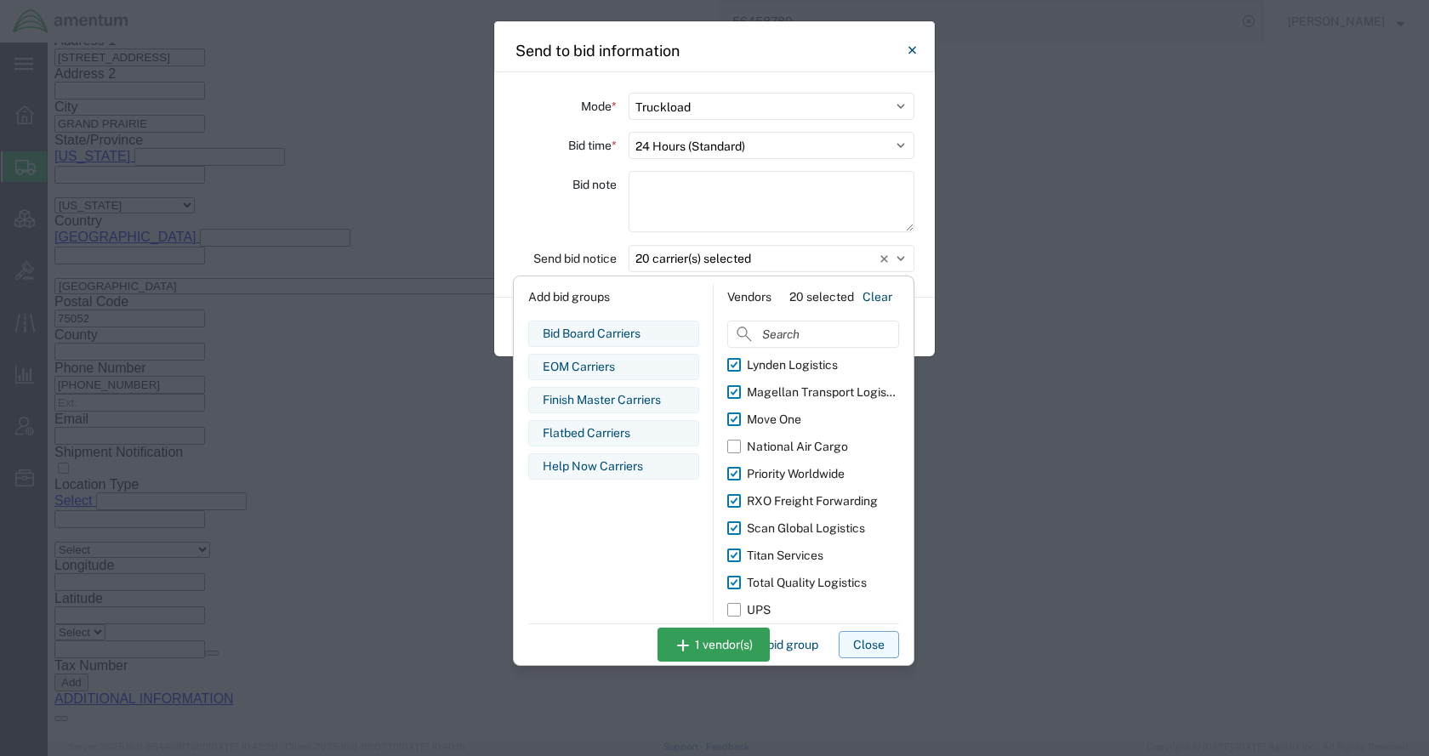
click at [851, 638] on button "Close" at bounding box center [869, 644] width 60 height 27
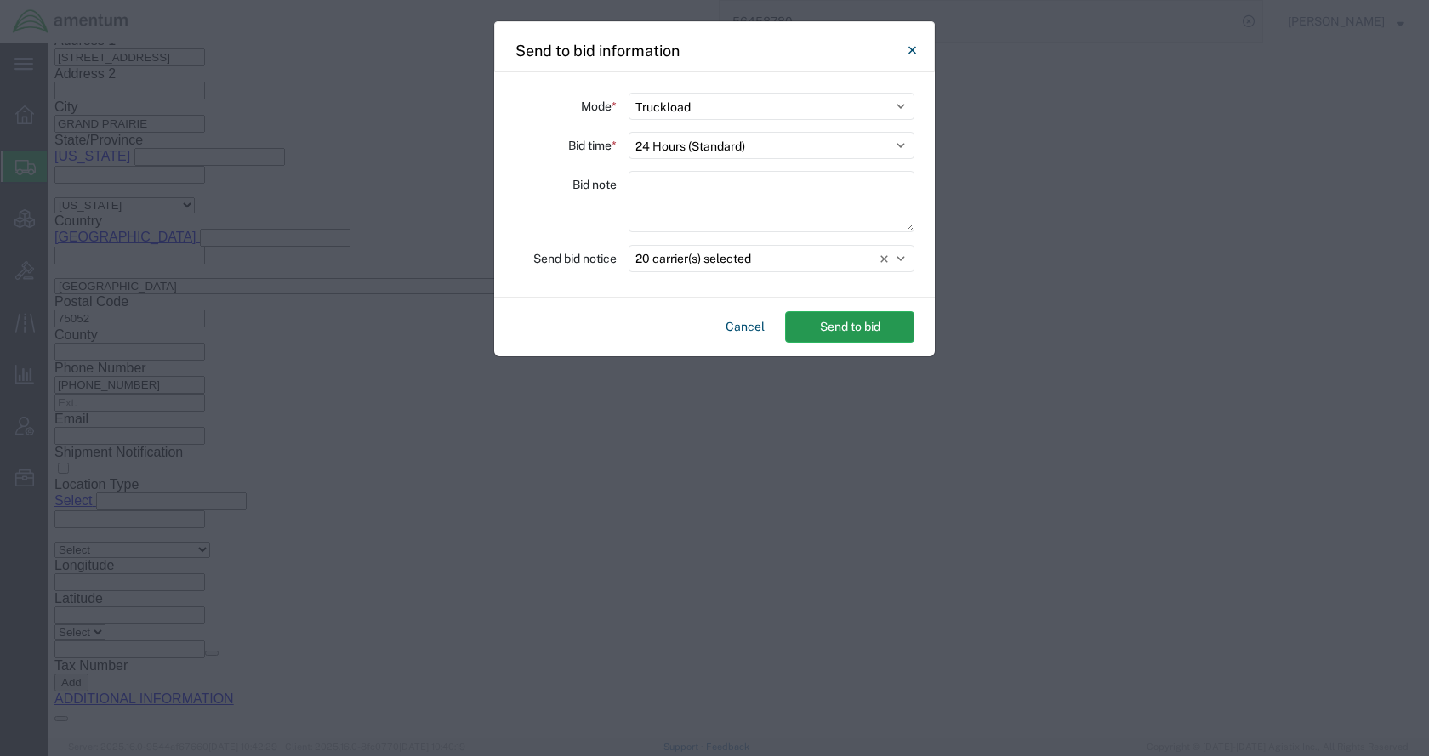
click at [867, 325] on button "Send to bid" at bounding box center [849, 326] width 129 height 31
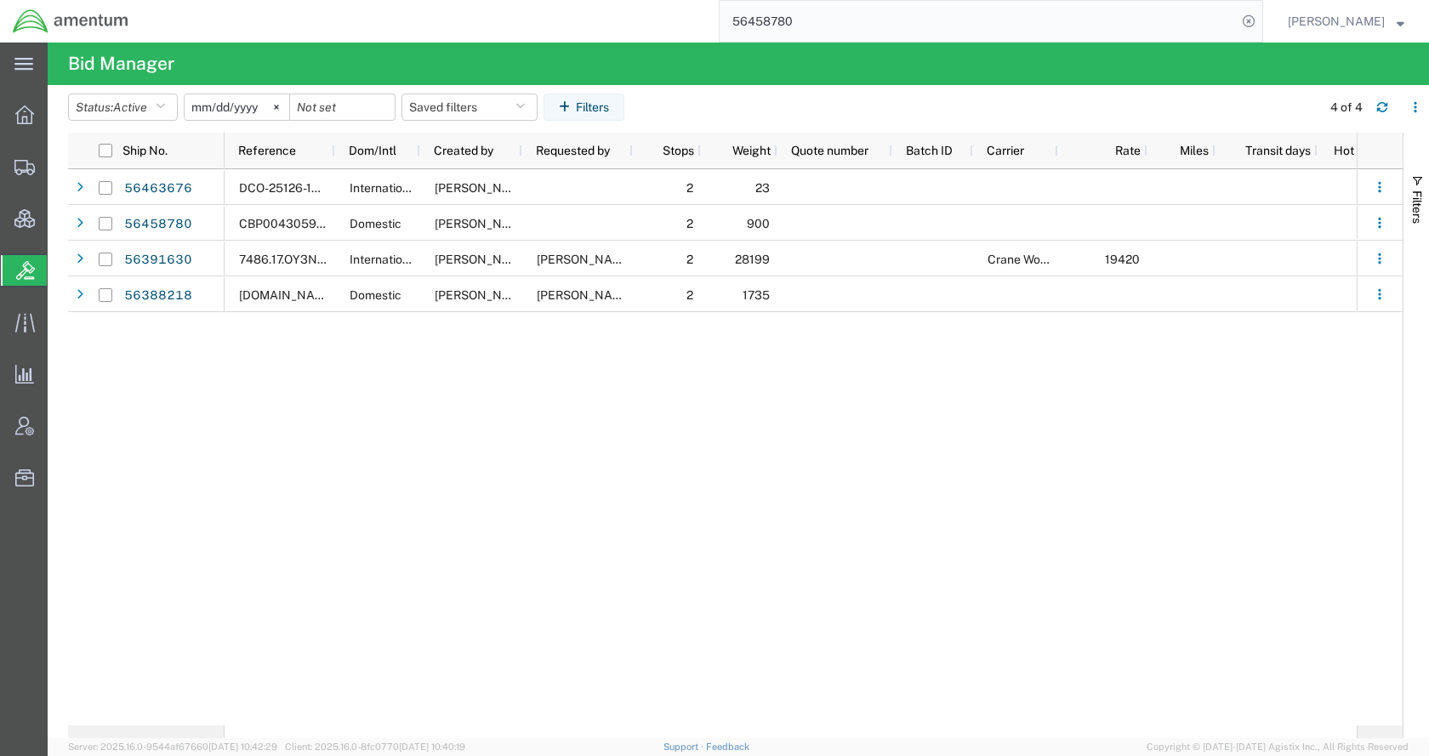
click at [450, 437] on div "DCO-25126-162483 International Jason Champagne 2 23 Open CBP0043059/ CBP0043060…" at bounding box center [791, 447] width 1132 height 556
